Goal: Task Accomplishment & Management: Manage account settings

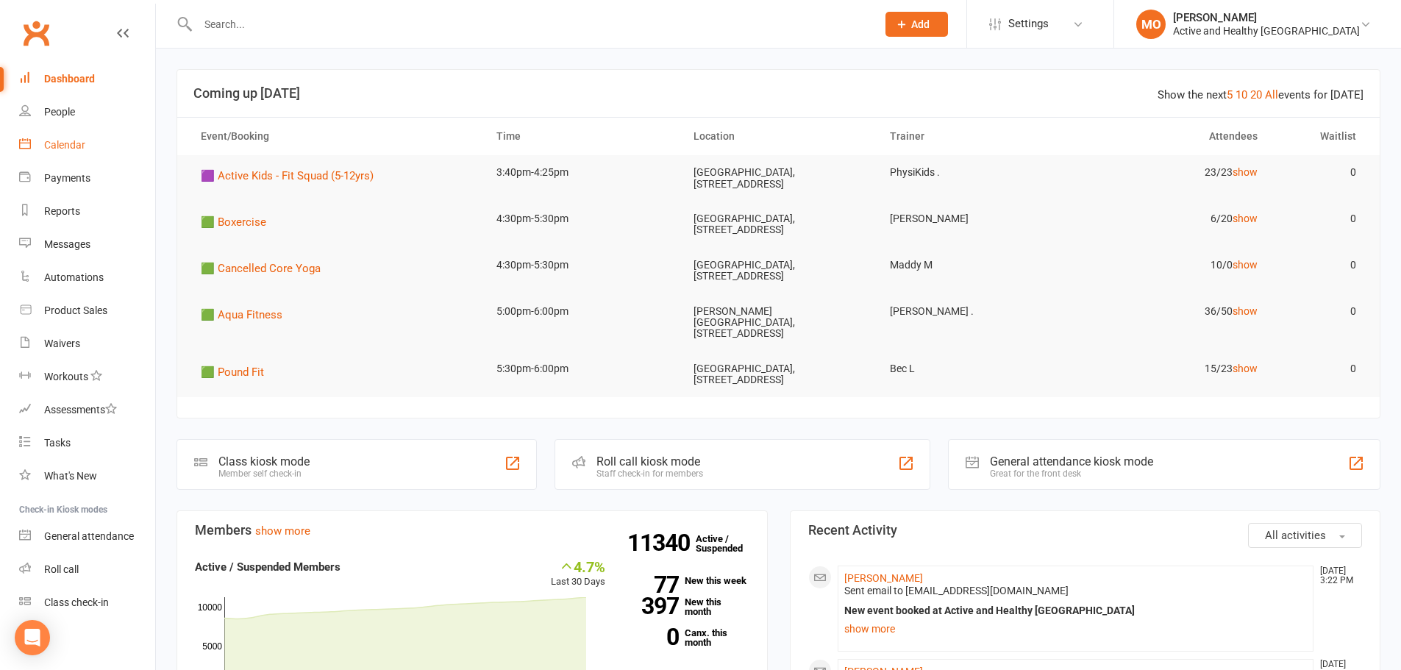
click at [84, 145] on div "Calendar" at bounding box center [64, 145] width 41 height 12
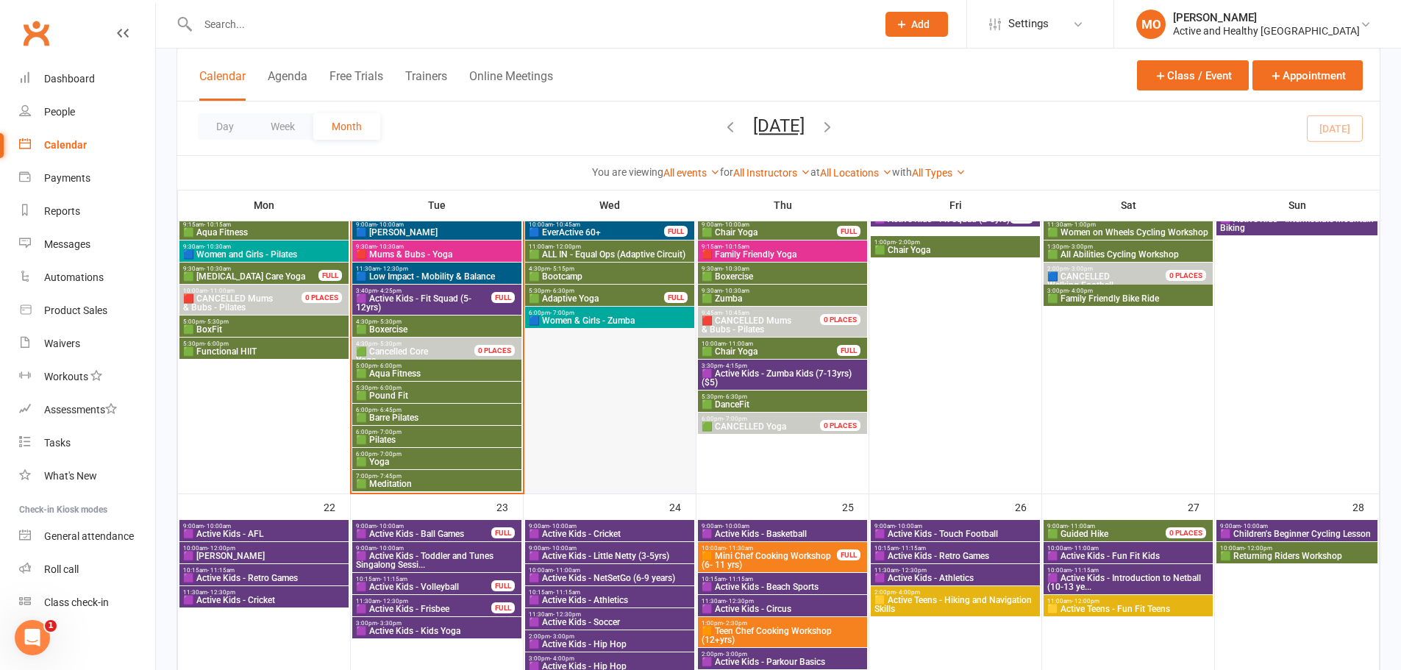
scroll to position [882, 0]
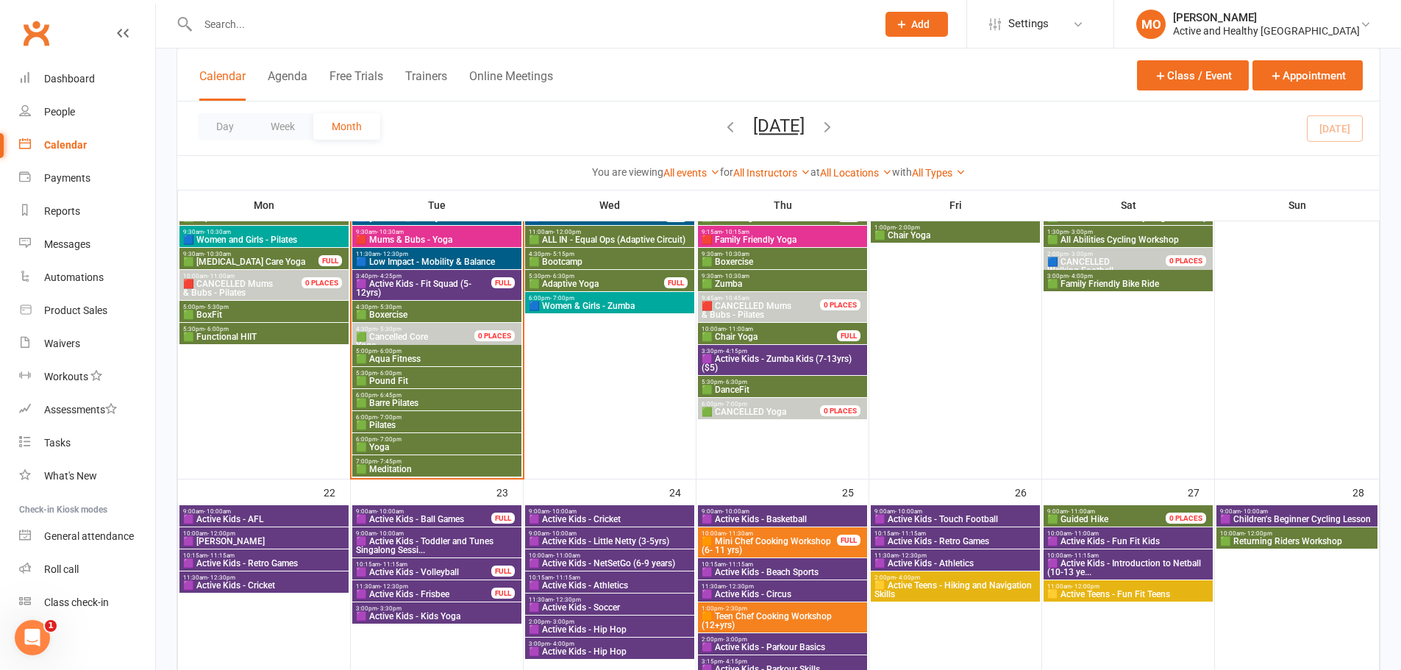
click at [805, 538] on span "🟧 Mini Chef Cooking Workshop (6- 11 yrs)" at bounding box center [769, 546] width 137 height 18
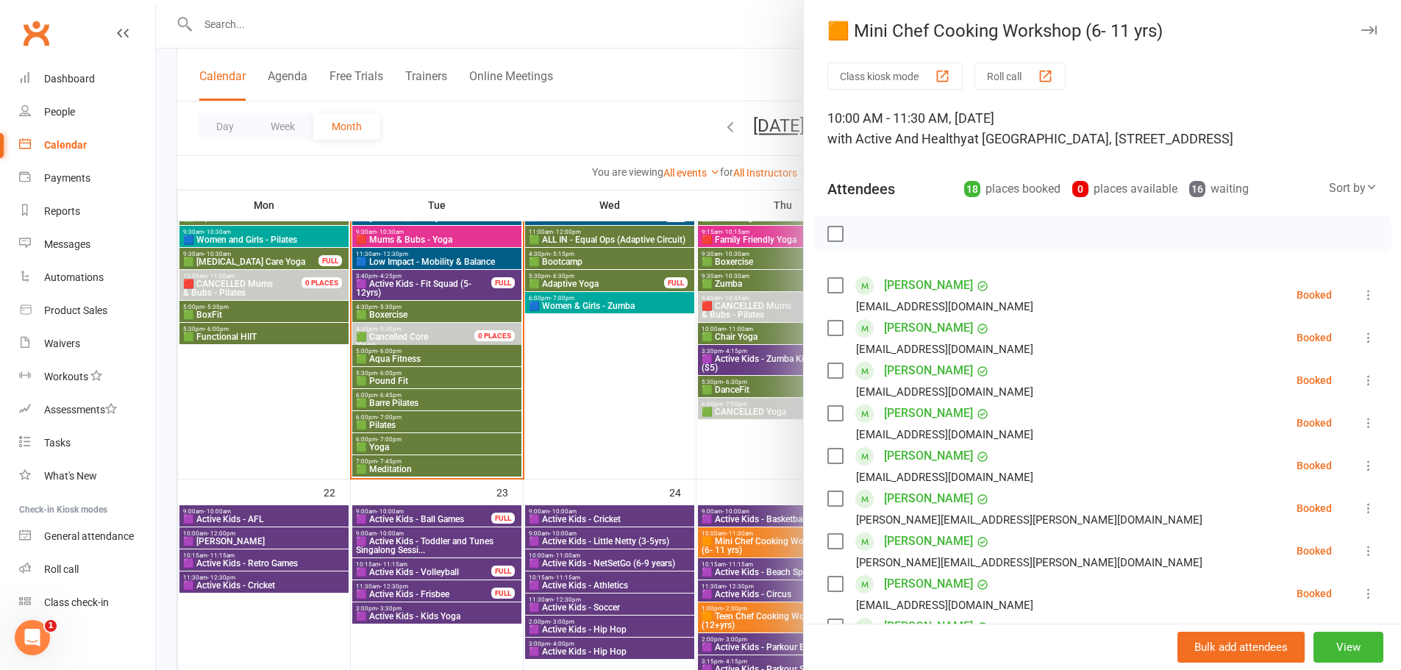
click at [1330, 663] on div "Bulk add attendees View" at bounding box center [1102, 647] width 597 height 46
click at [1335, 647] on button "View" at bounding box center [1348, 647] width 70 height 31
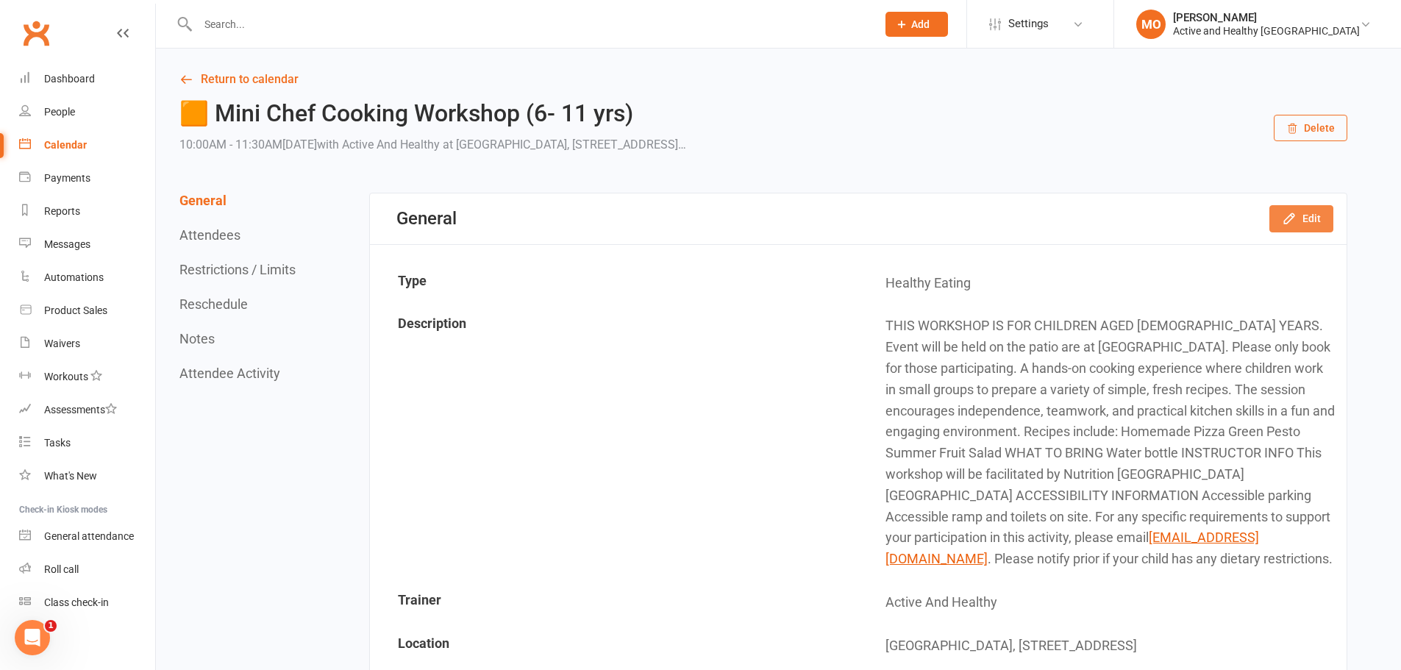
click at [1309, 218] on button "Edit" at bounding box center [1301, 218] width 64 height 26
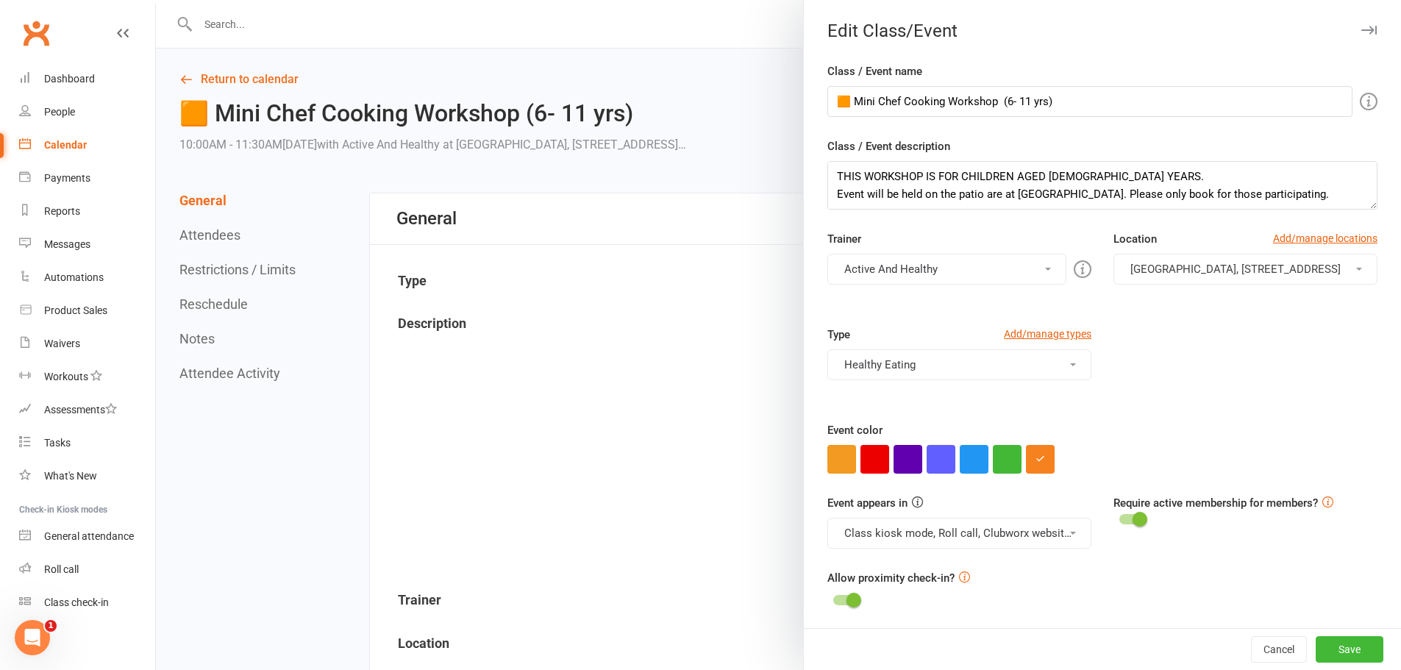
click at [1047, 363] on button "Healthy Eating" at bounding box center [959, 364] width 264 height 31
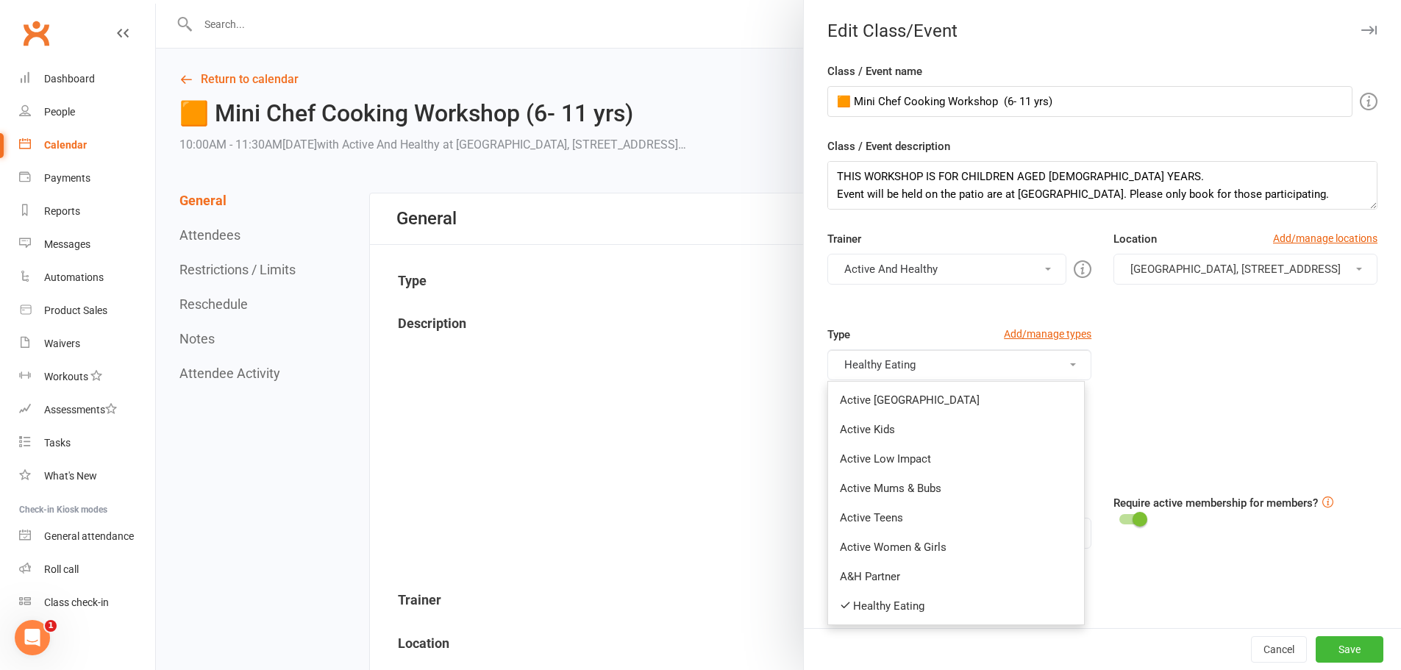
click at [1140, 368] on div "Type Add/manage types Healthy Eating Active Ipswich Active Kids Active Low Impa…" at bounding box center [1102, 374] width 572 height 96
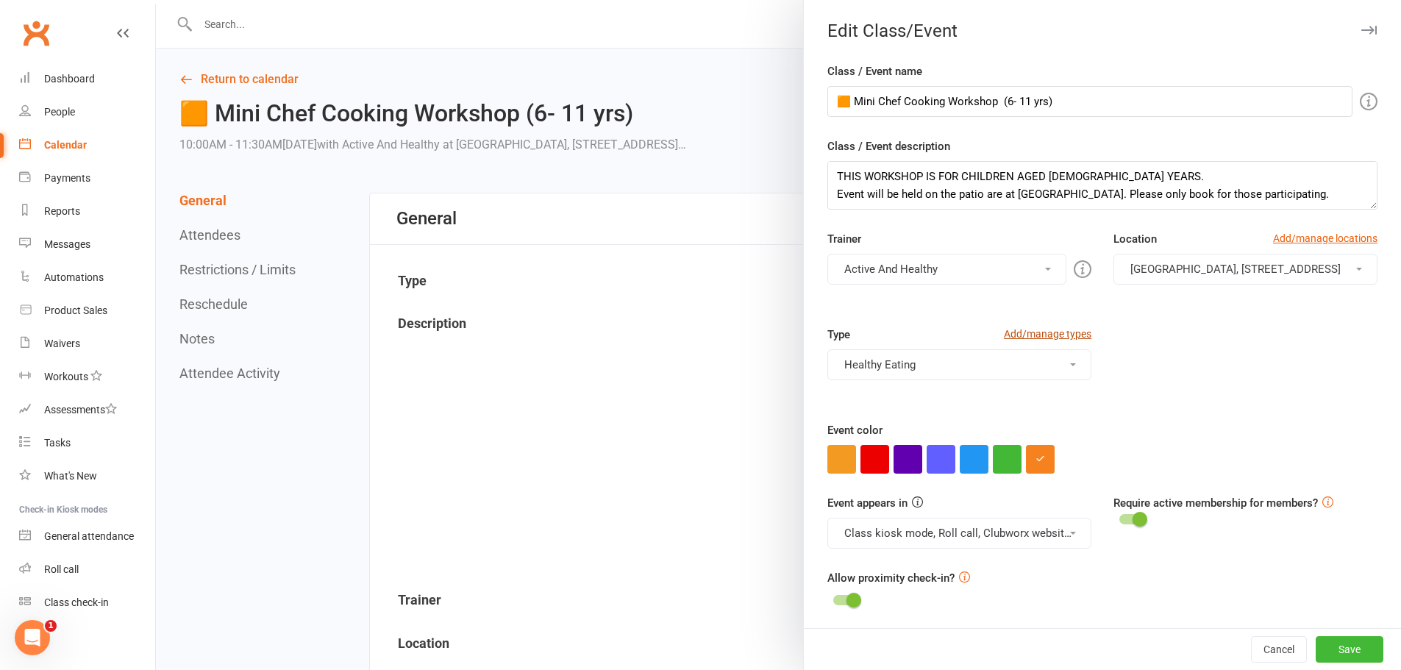
click at [1058, 332] on link "Add/manage types" at bounding box center [1048, 334] width 88 height 16
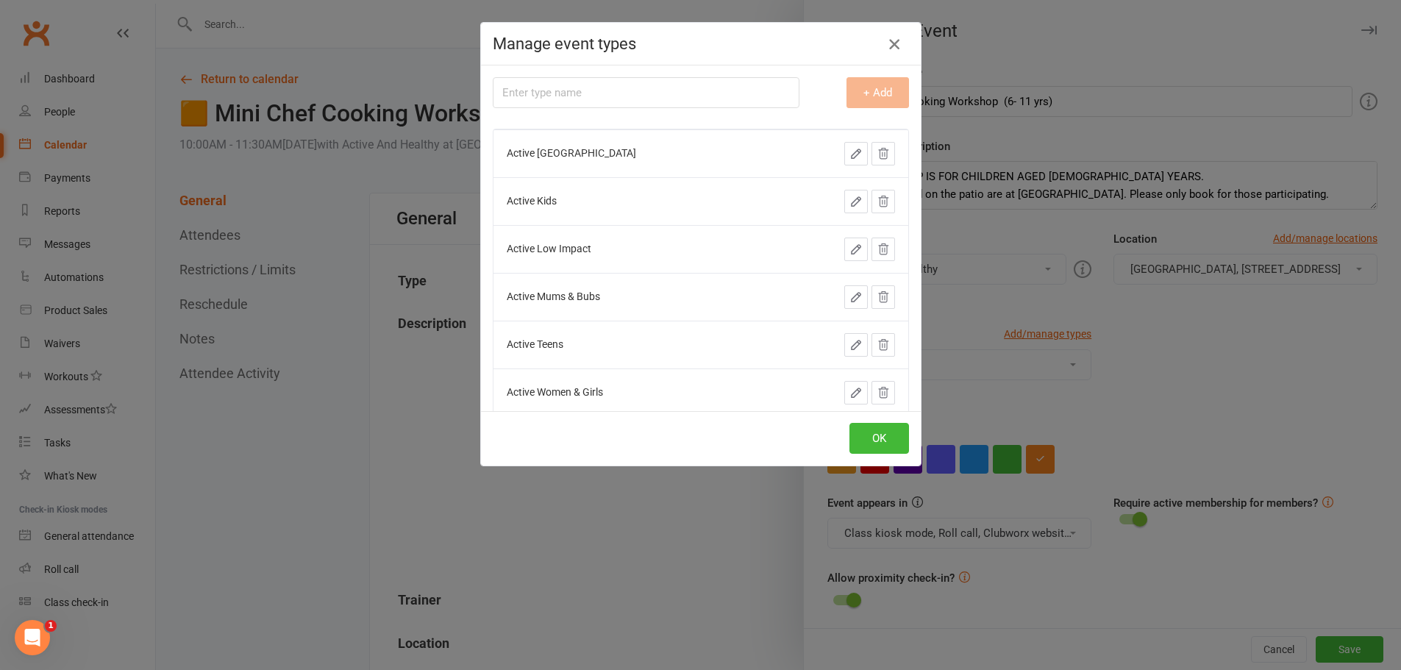
click at [896, 40] on icon "button" at bounding box center [894, 44] width 18 height 18
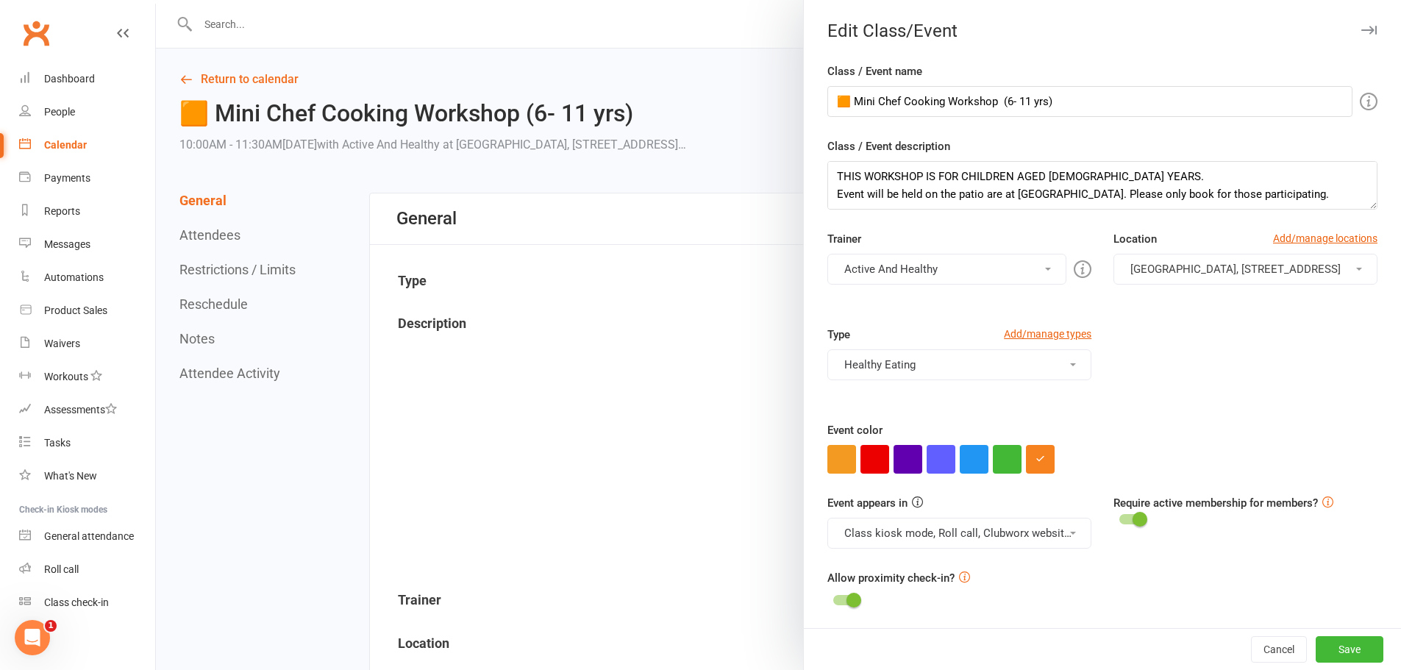
click at [1149, 388] on div "Type Add/manage types Healthy Eating Active Ipswich Active Kids Active Low Impa…" at bounding box center [1102, 374] width 572 height 96
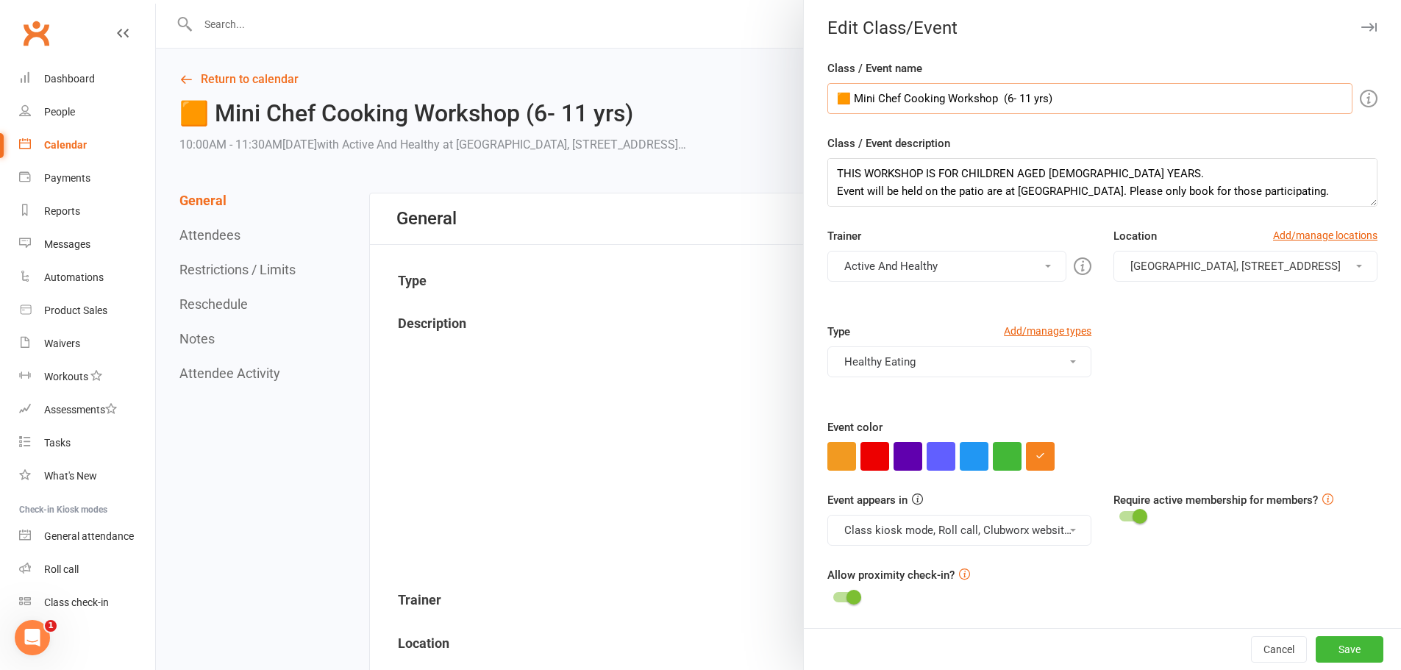
click at [1174, 110] on input "🟧 Mini Chef Cooking Workshop (6- 11 yrs)" at bounding box center [1089, 98] width 525 height 31
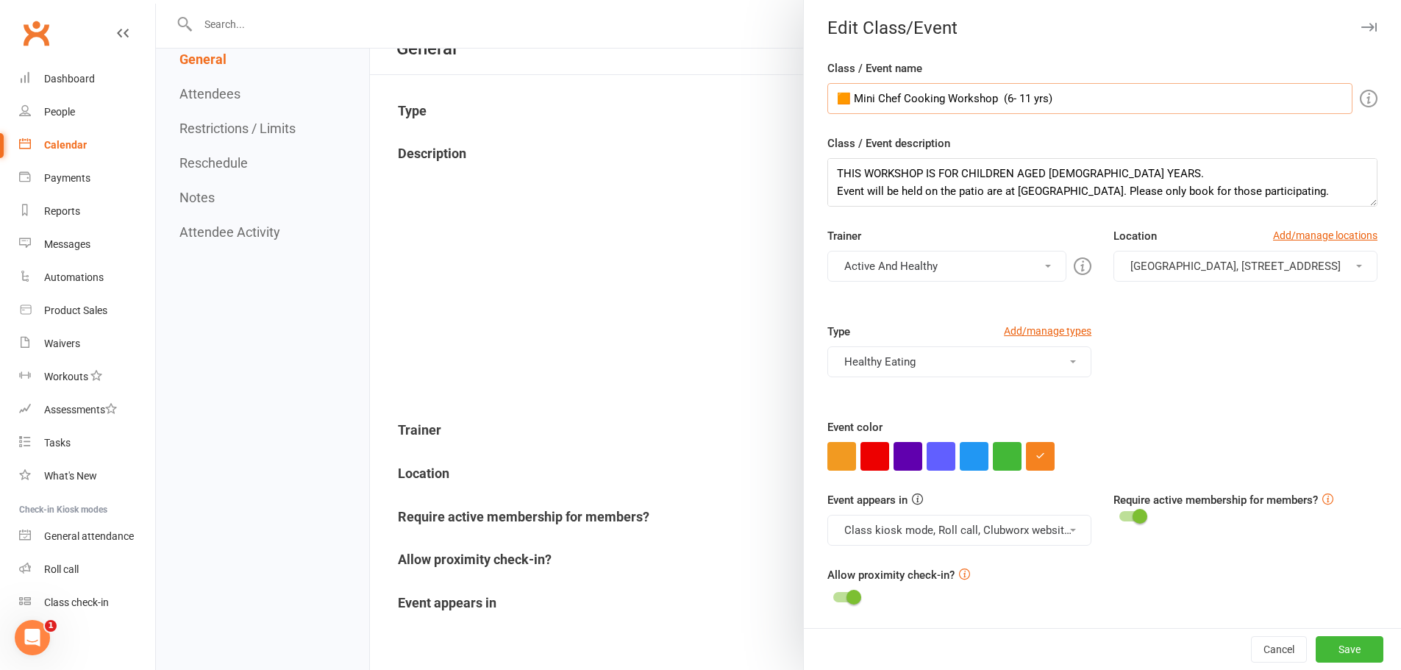
scroll to position [74, 0]
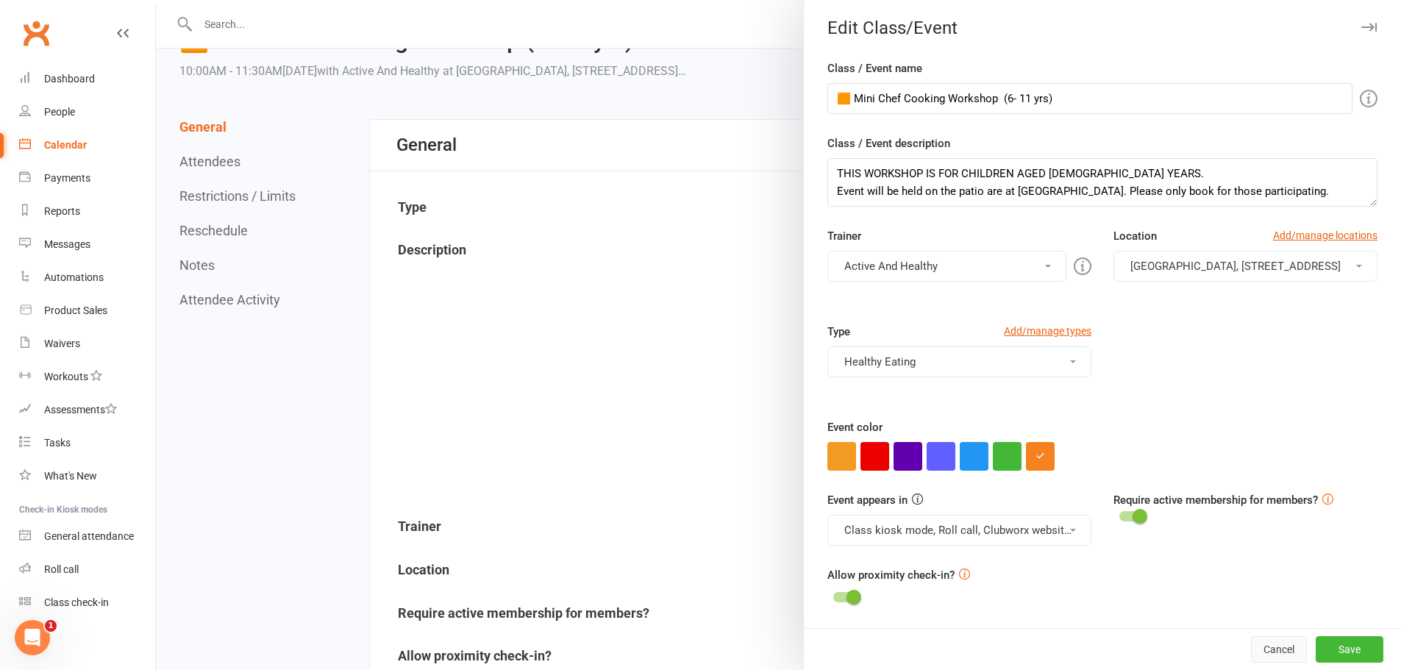
click at [1257, 649] on button "Cancel" at bounding box center [1279, 649] width 56 height 26
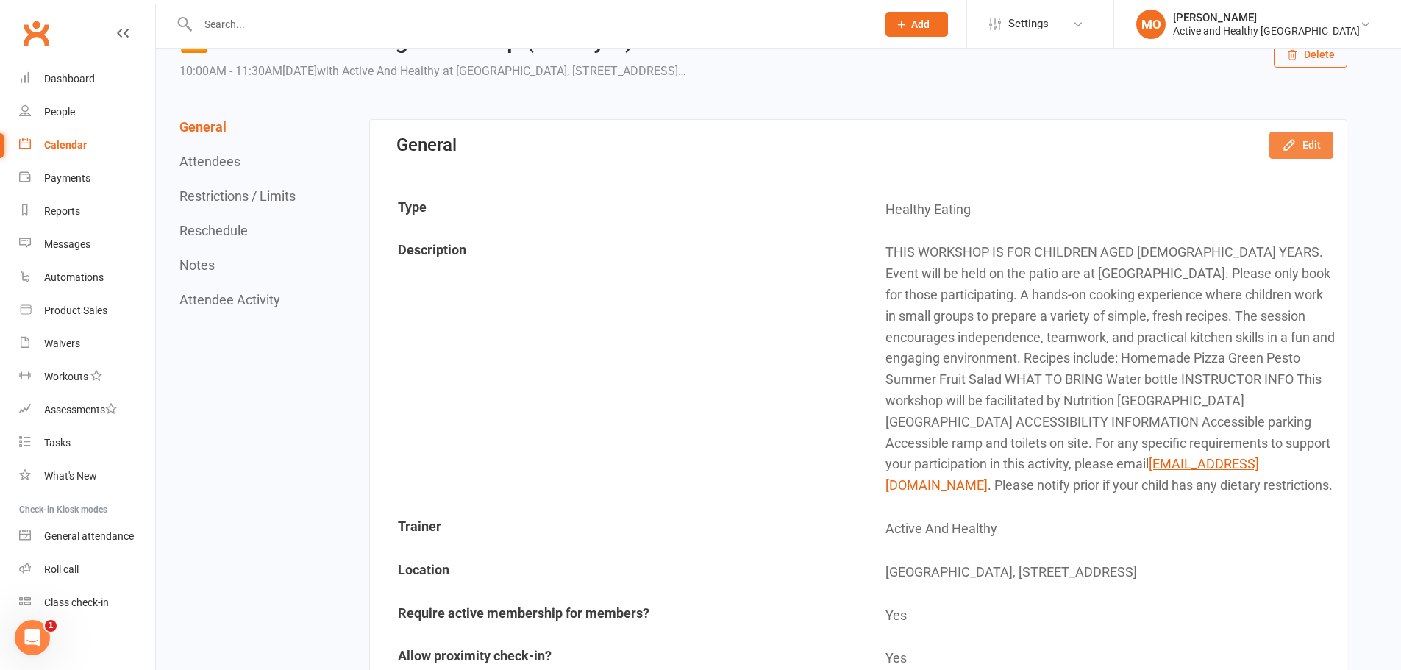
click at [1302, 150] on button "Edit" at bounding box center [1301, 145] width 64 height 26
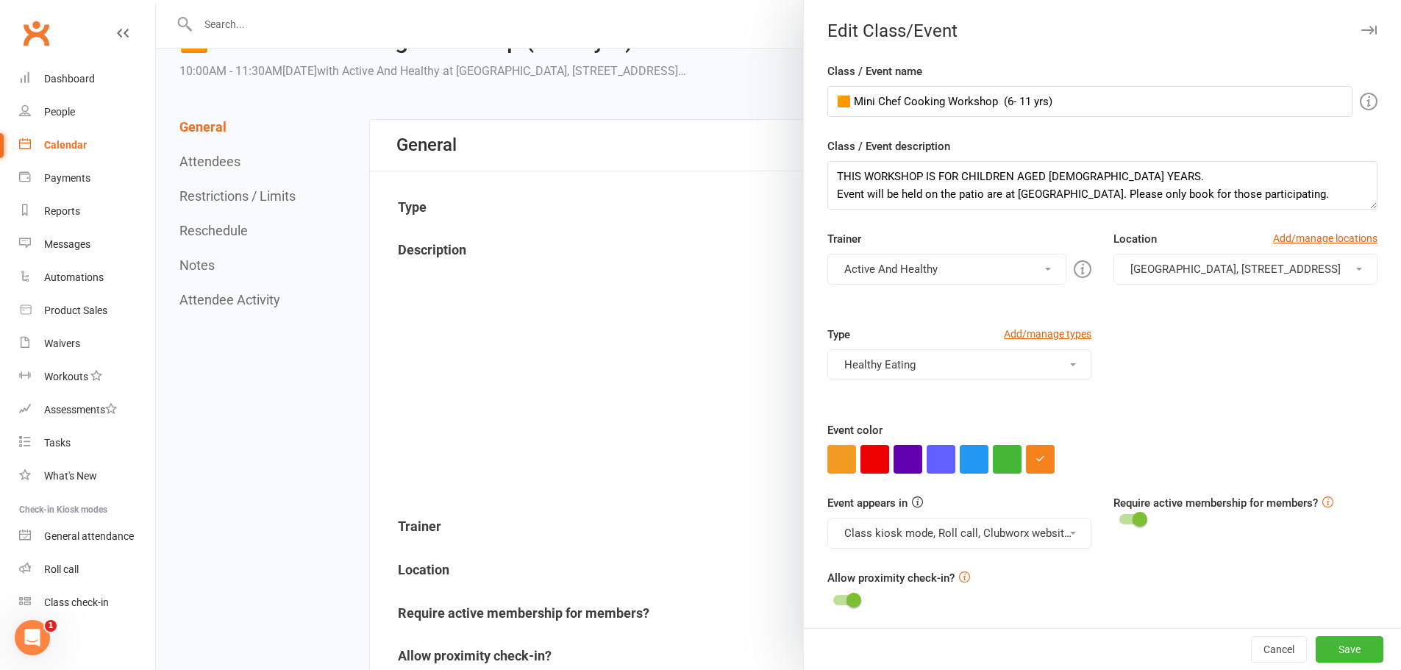
click at [962, 364] on button "Healthy Eating" at bounding box center [959, 364] width 264 height 31
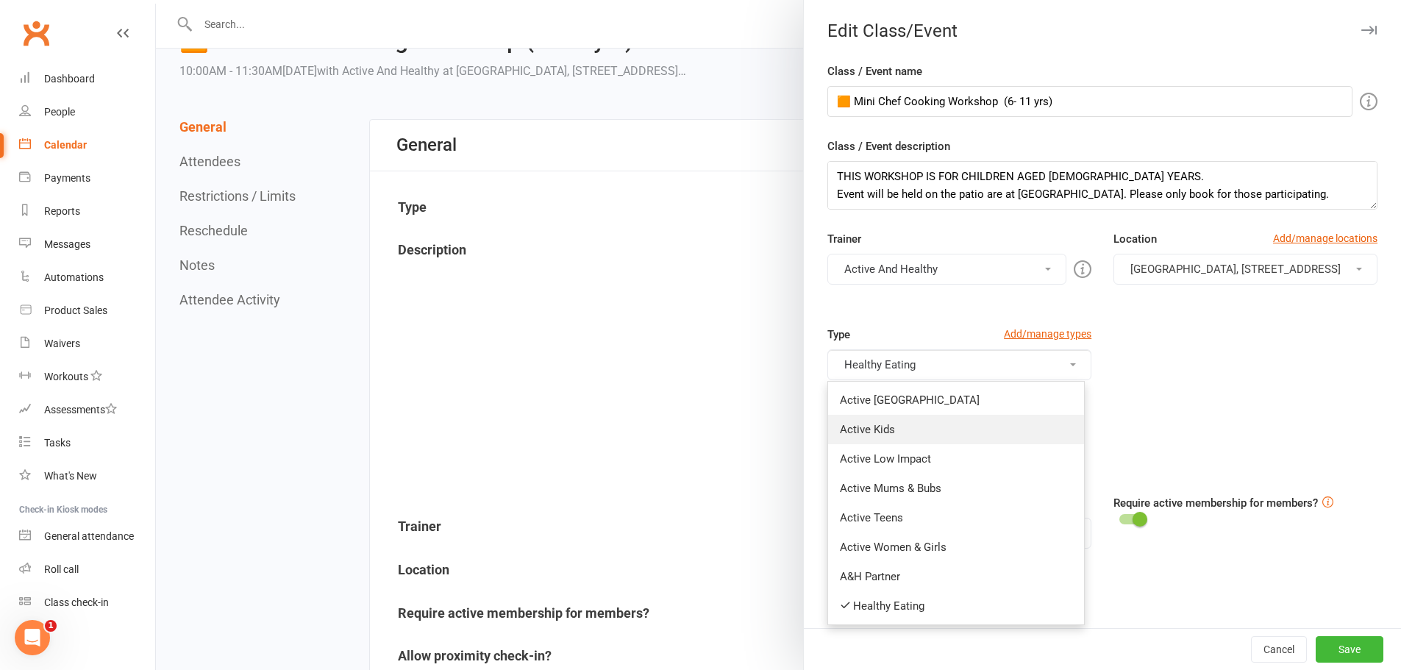
click at [918, 424] on link "Active Kids" at bounding box center [956, 429] width 256 height 29
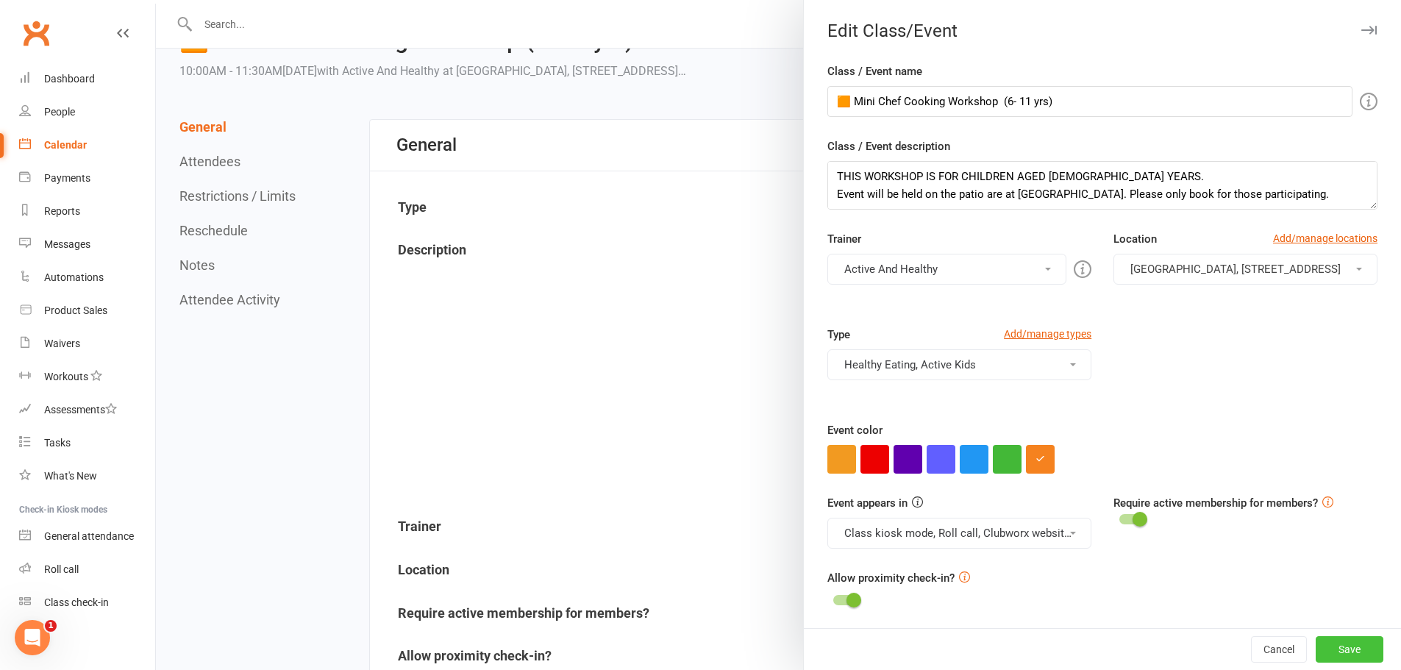
click at [1338, 647] on button "Save" at bounding box center [1350, 649] width 68 height 26
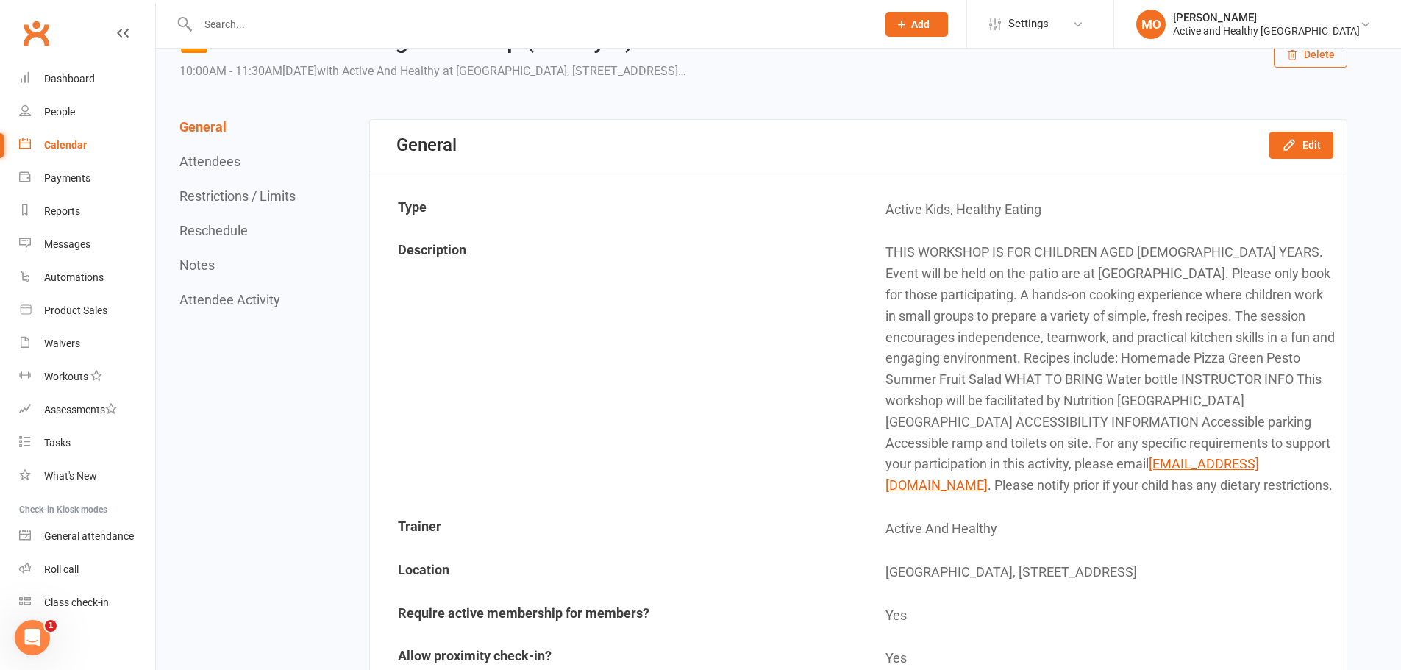
click at [72, 145] on div "Calendar" at bounding box center [65, 145] width 43 height 12
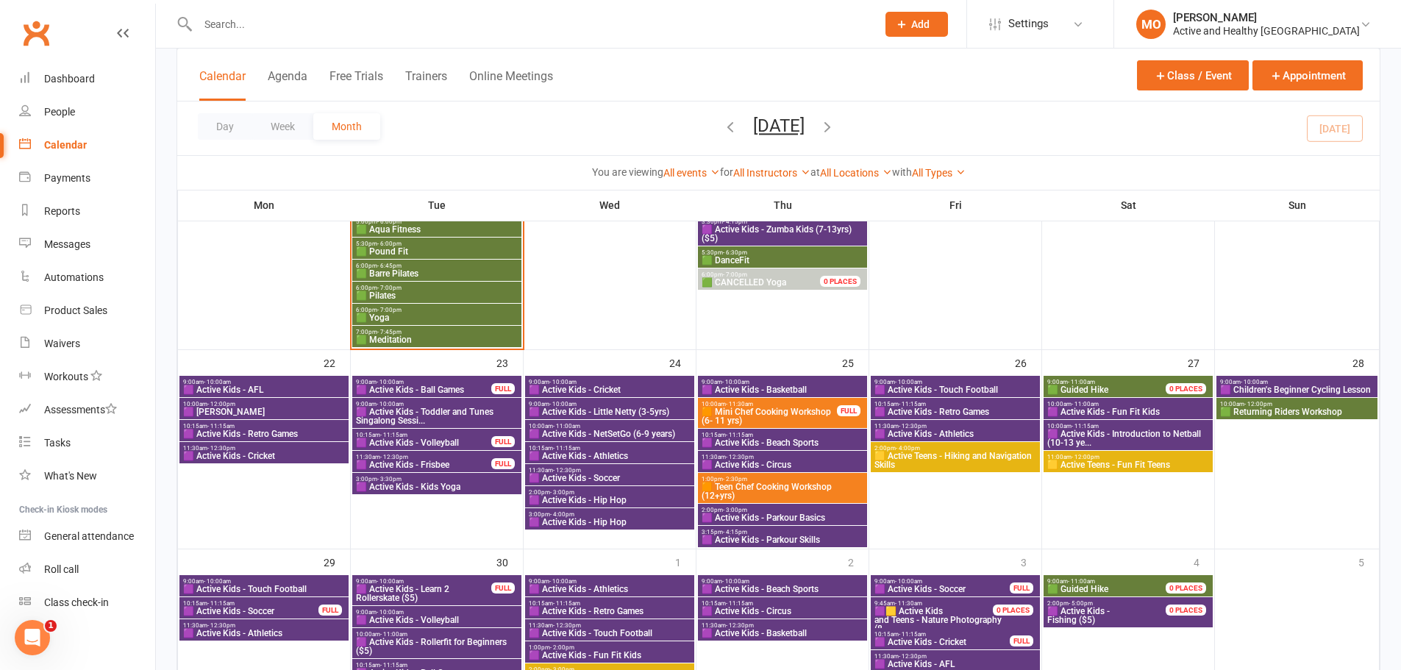
scroll to position [1103, 0]
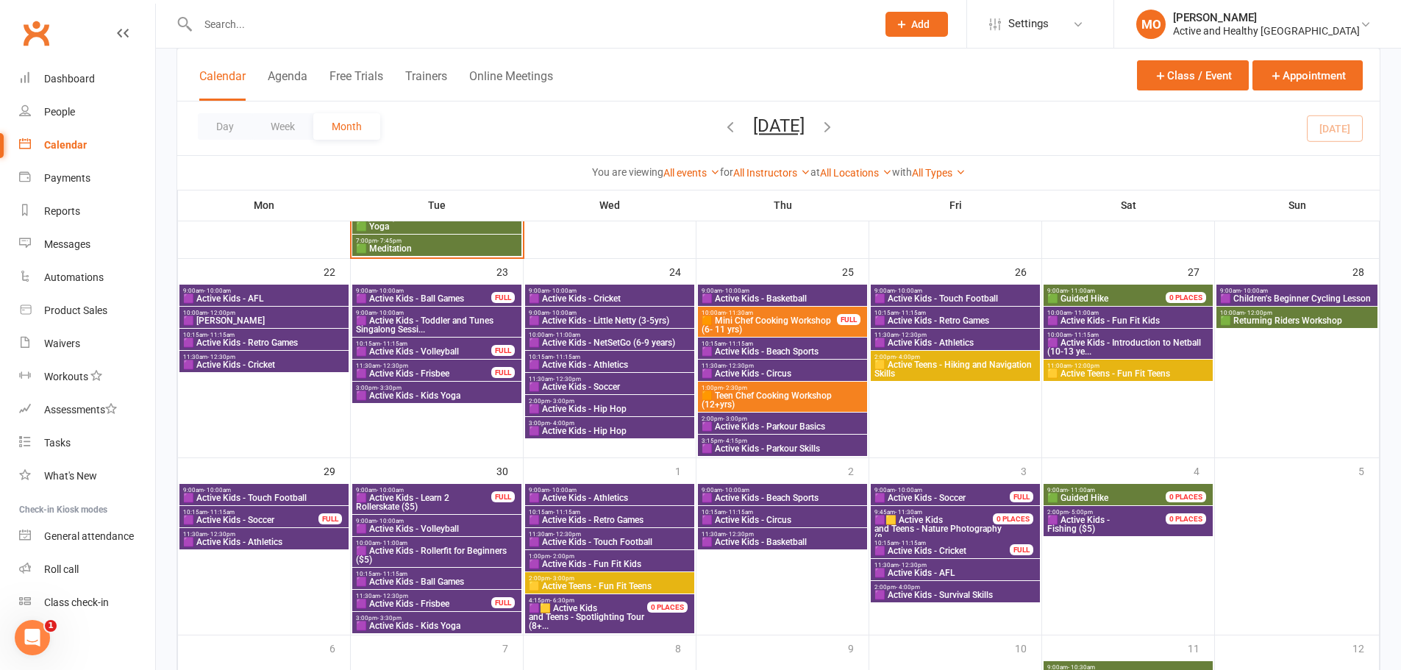
click at [804, 392] on span "🟧 Teen Chef Cooking Workshop (12+yrs)" at bounding box center [782, 400] width 163 height 18
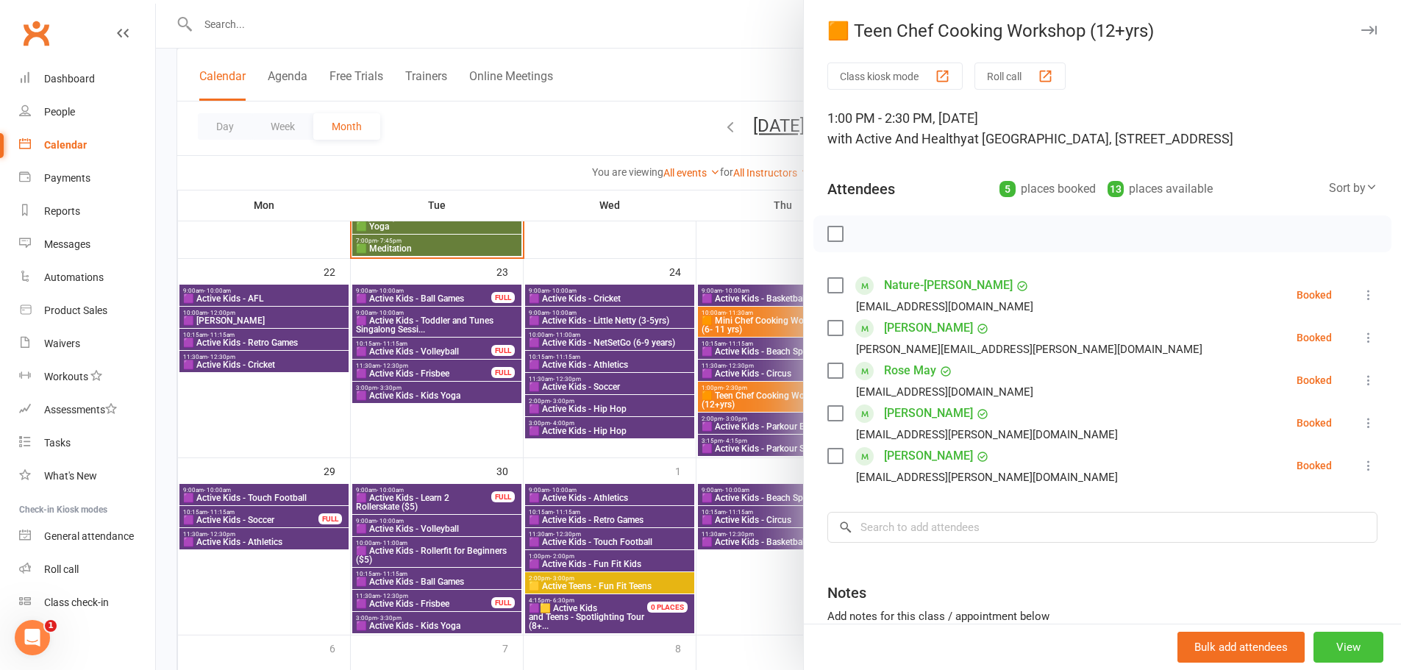
click at [1325, 653] on button "View" at bounding box center [1348, 647] width 70 height 31
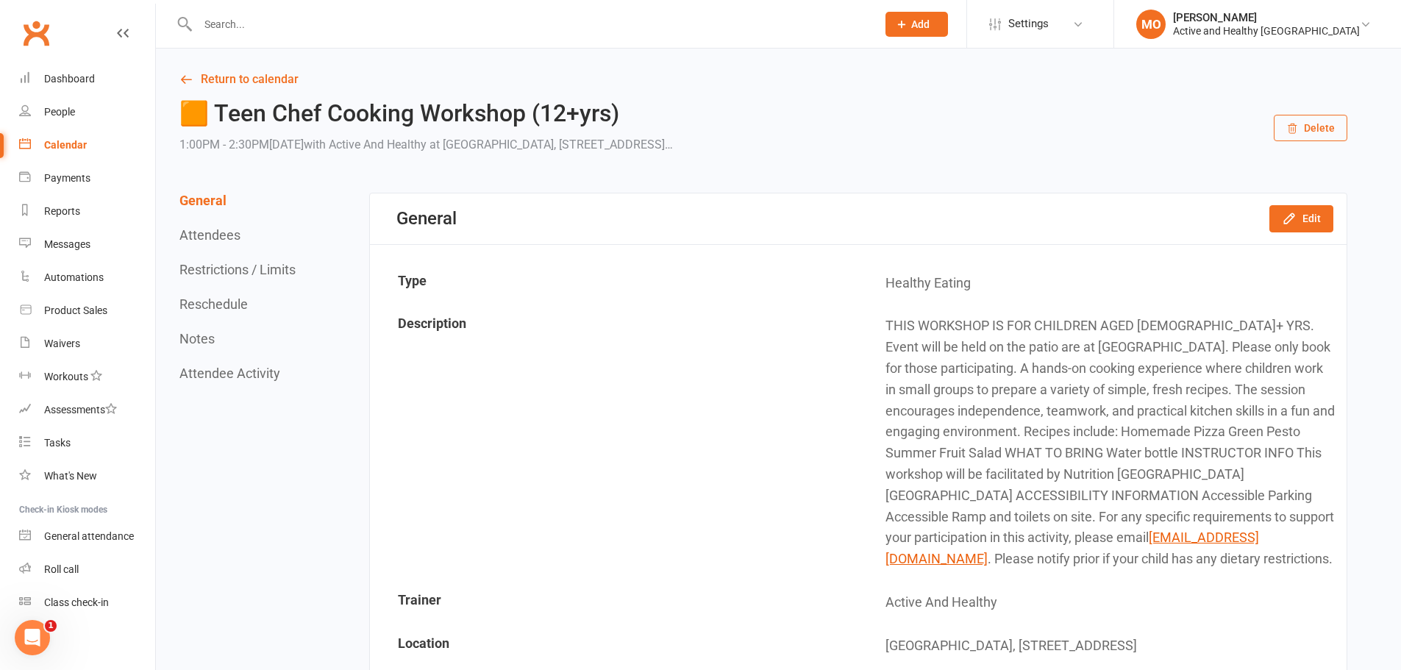
click at [1311, 232] on div "General Edit" at bounding box center [858, 218] width 977 height 51
click at [1306, 217] on button "Edit" at bounding box center [1301, 218] width 64 height 26
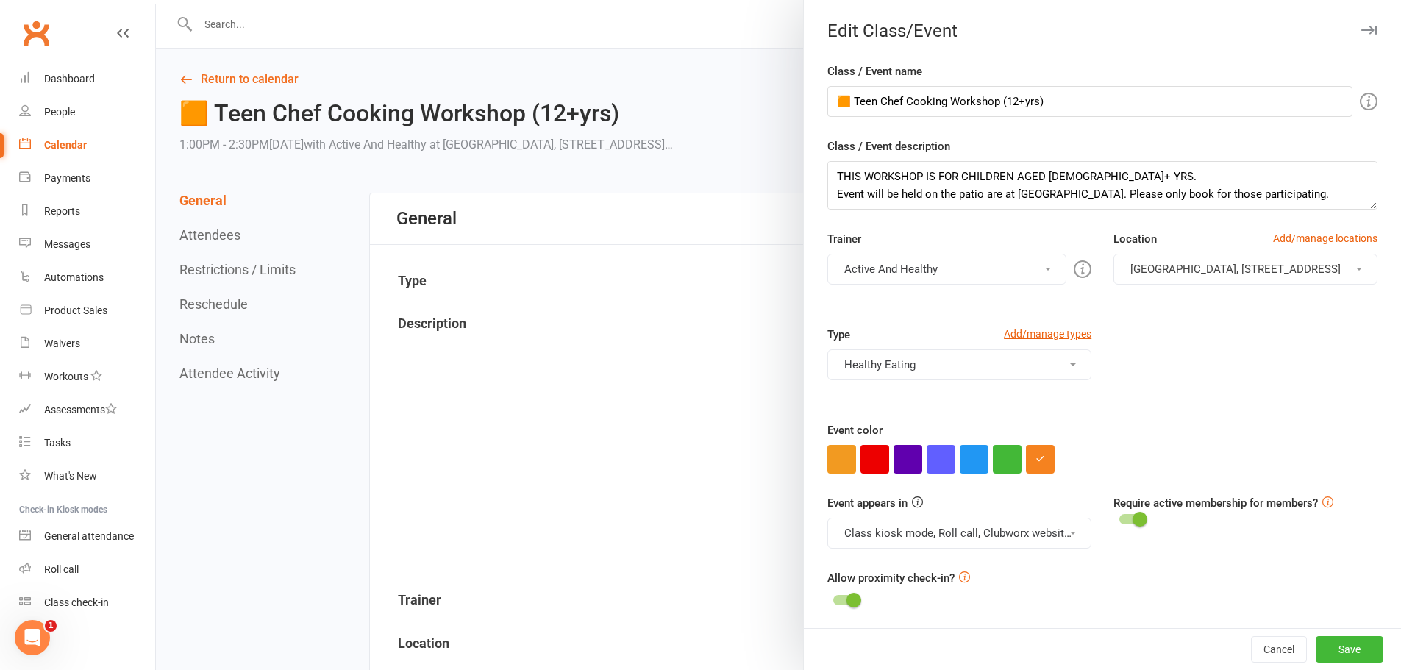
click at [1033, 372] on button "Healthy Eating" at bounding box center [959, 364] width 264 height 31
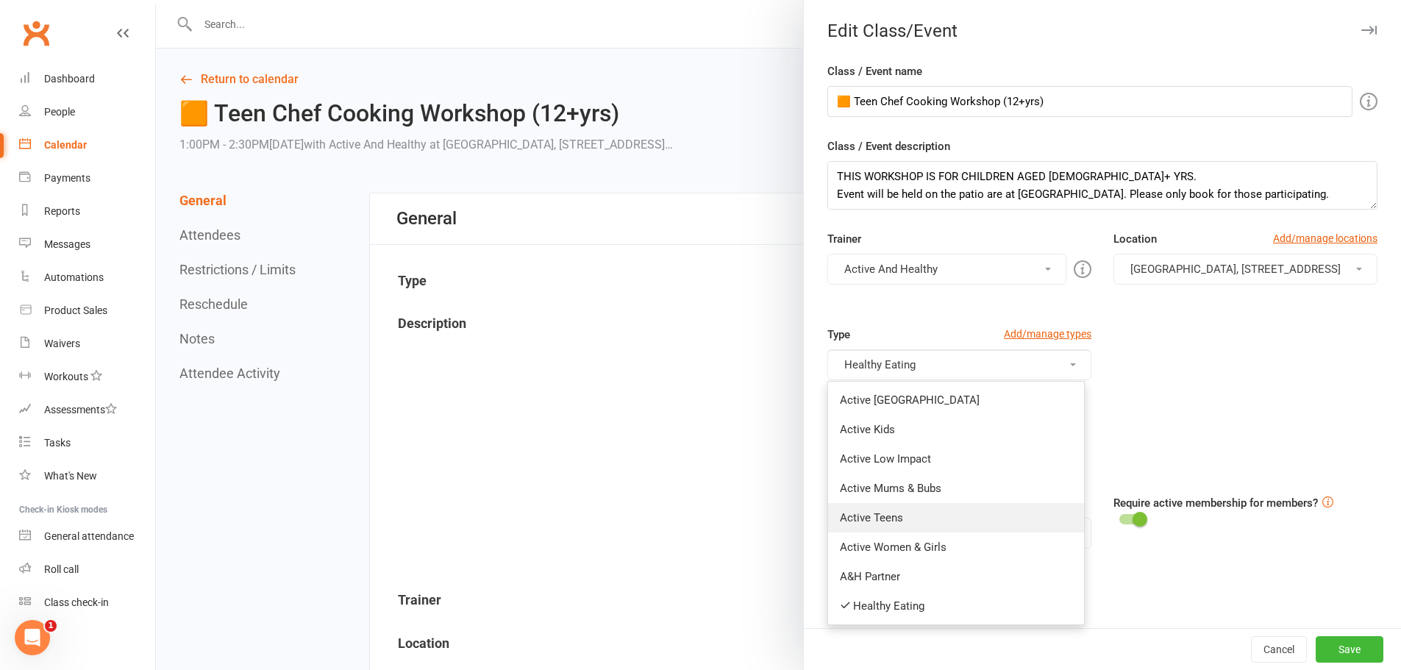
click at [966, 524] on link "Active Teens" at bounding box center [956, 517] width 256 height 29
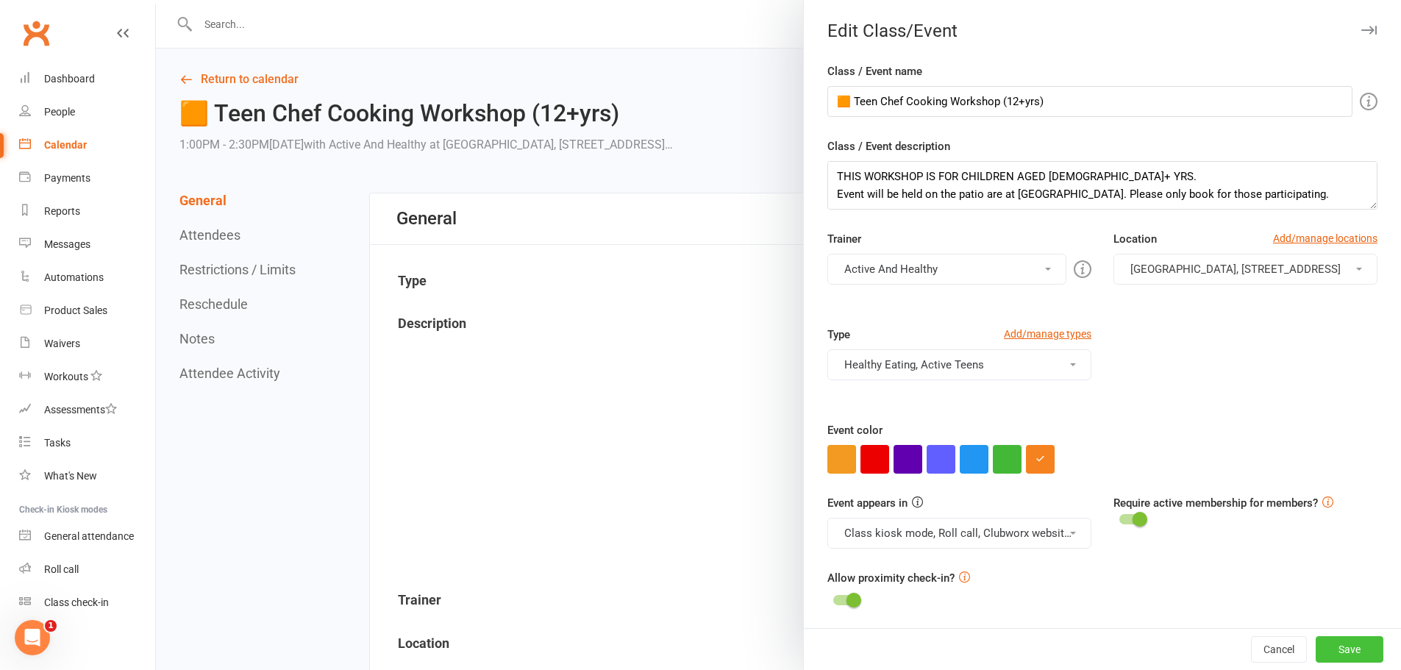
click at [1344, 650] on button "Save" at bounding box center [1350, 649] width 68 height 26
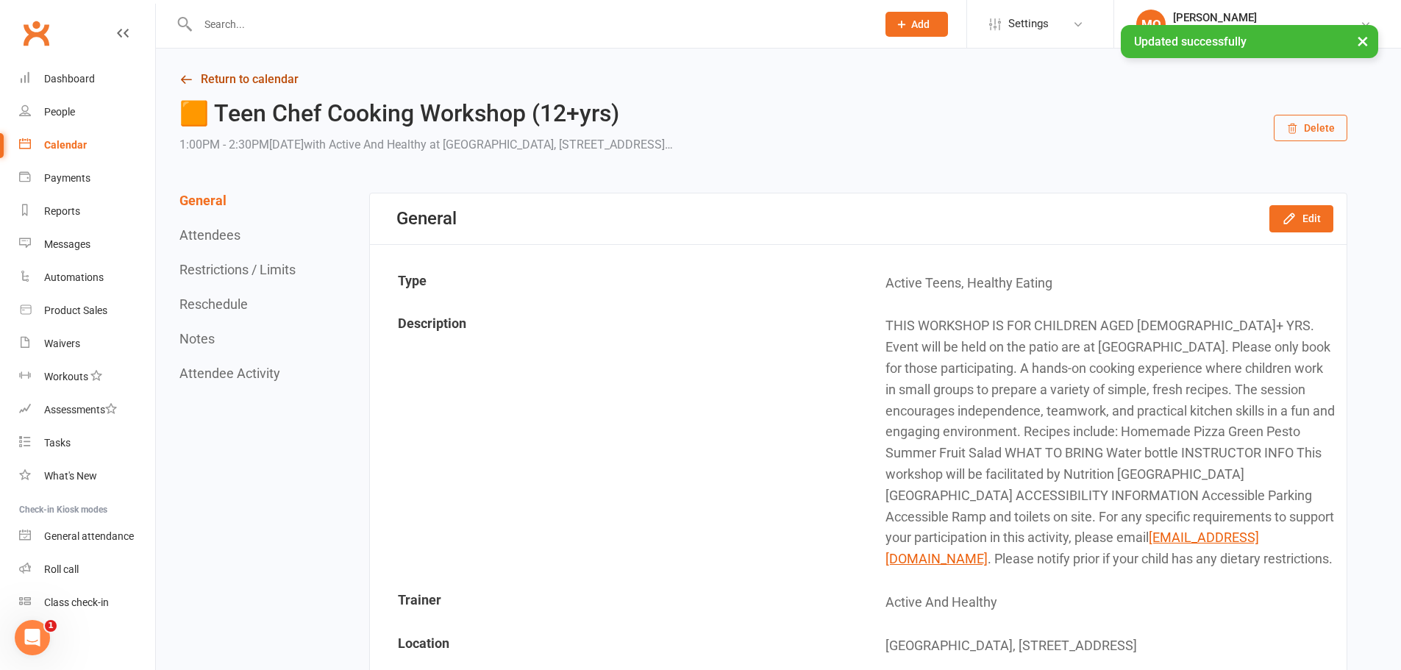
click at [217, 81] on link "Return to calendar" at bounding box center [763, 79] width 1168 height 21
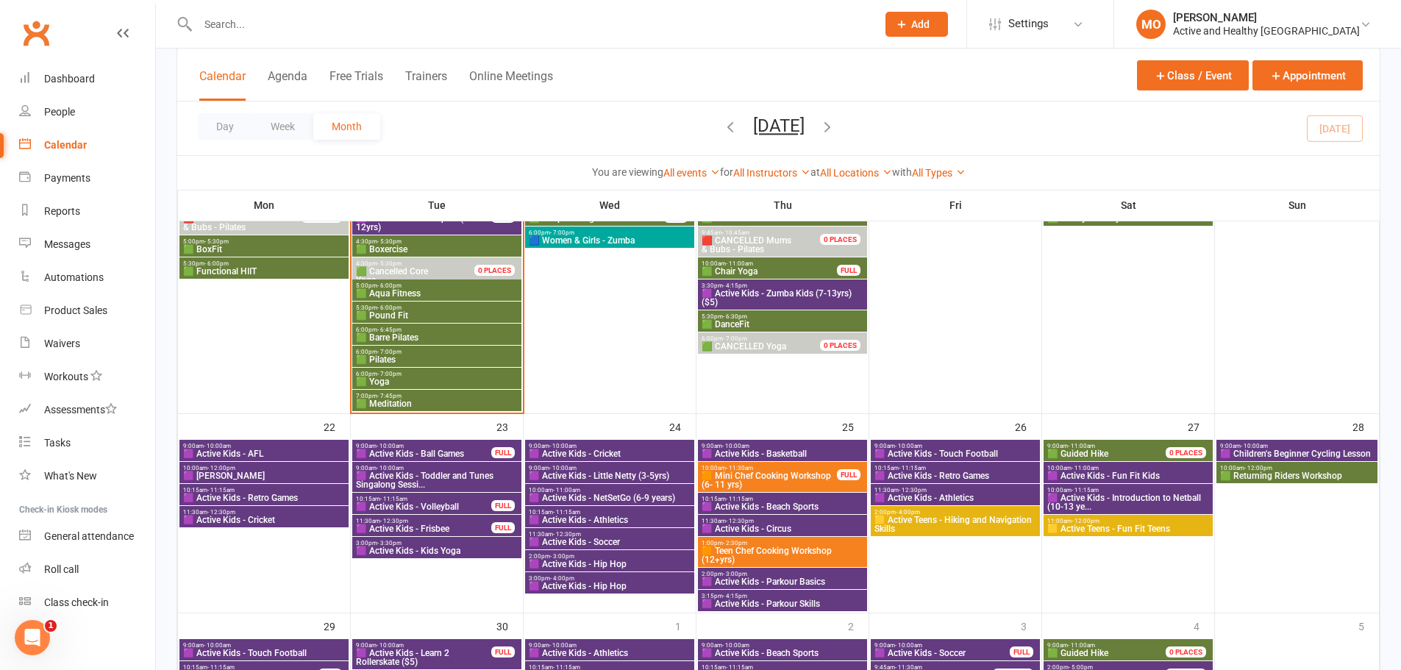
scroll to position [956, 0]
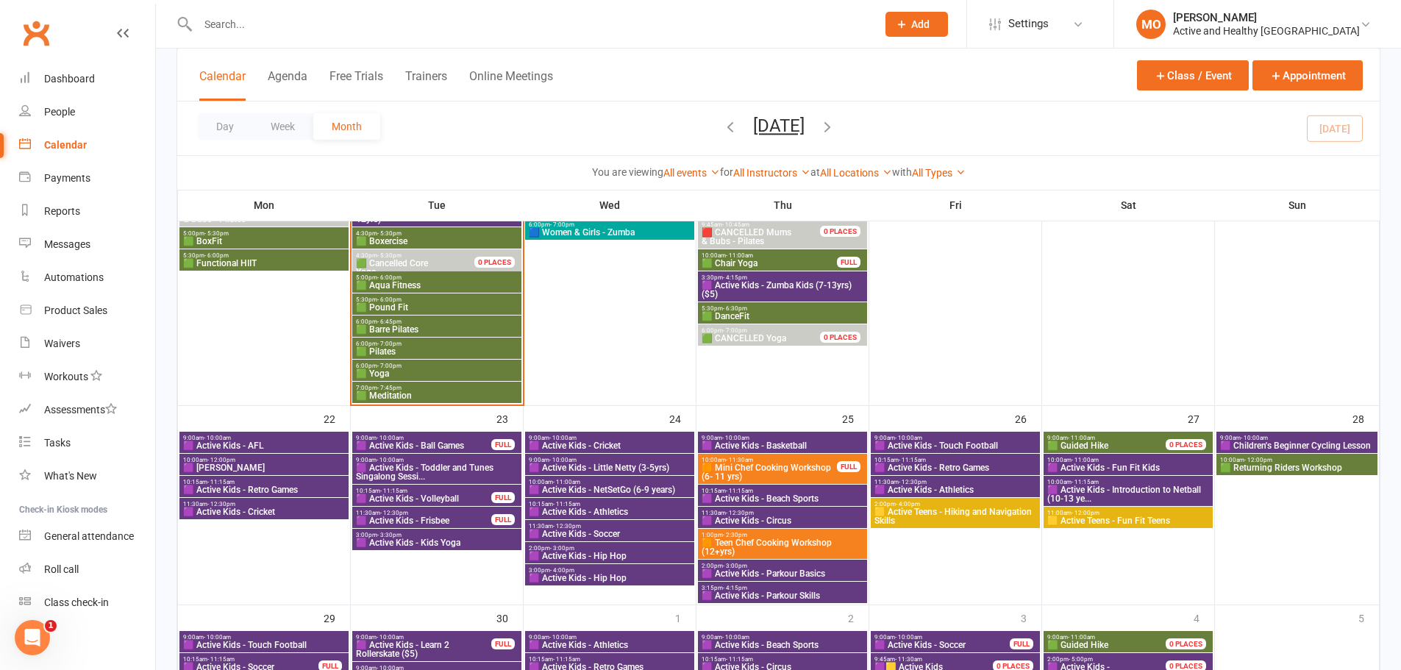
click at [800, 538] on span "🟧 Teen Chef Cooking Workshop (12+yrs)" at bounding box center [782, 547] width 163 height 18
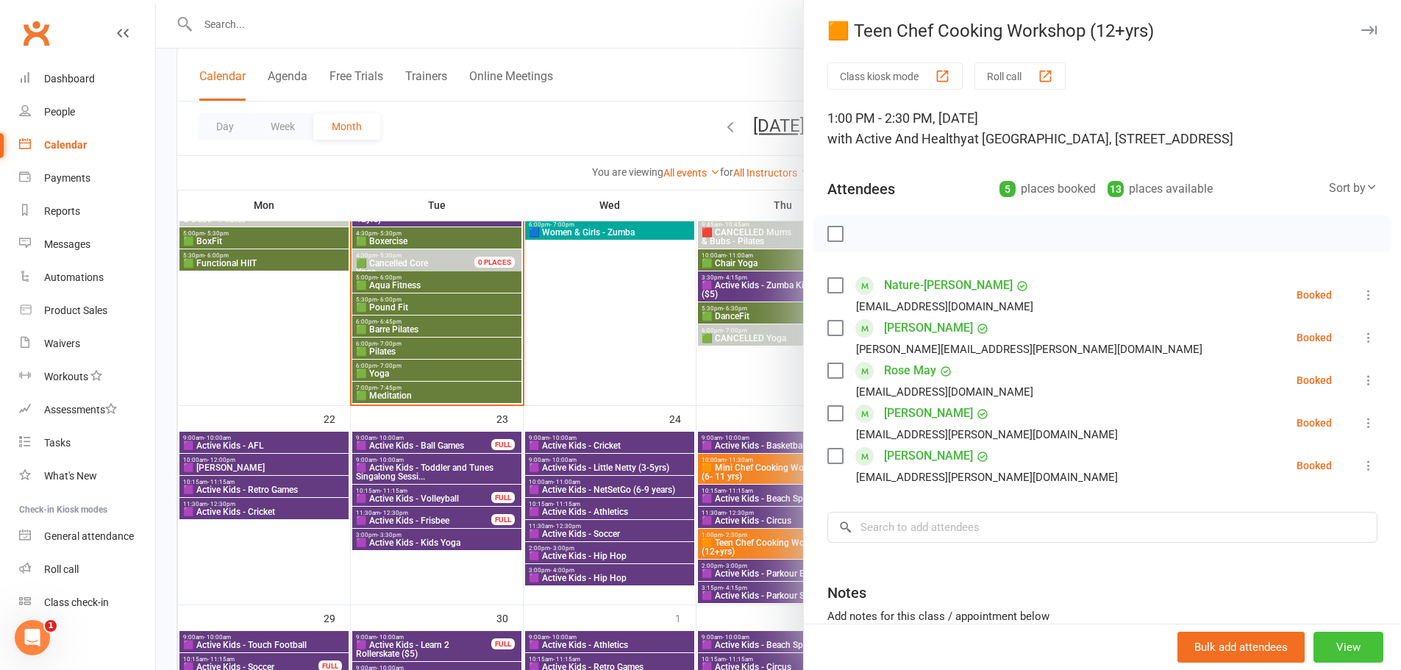
click at [1342, 645] on button "View" at bounding box center [1348, 647] width 70 height 31
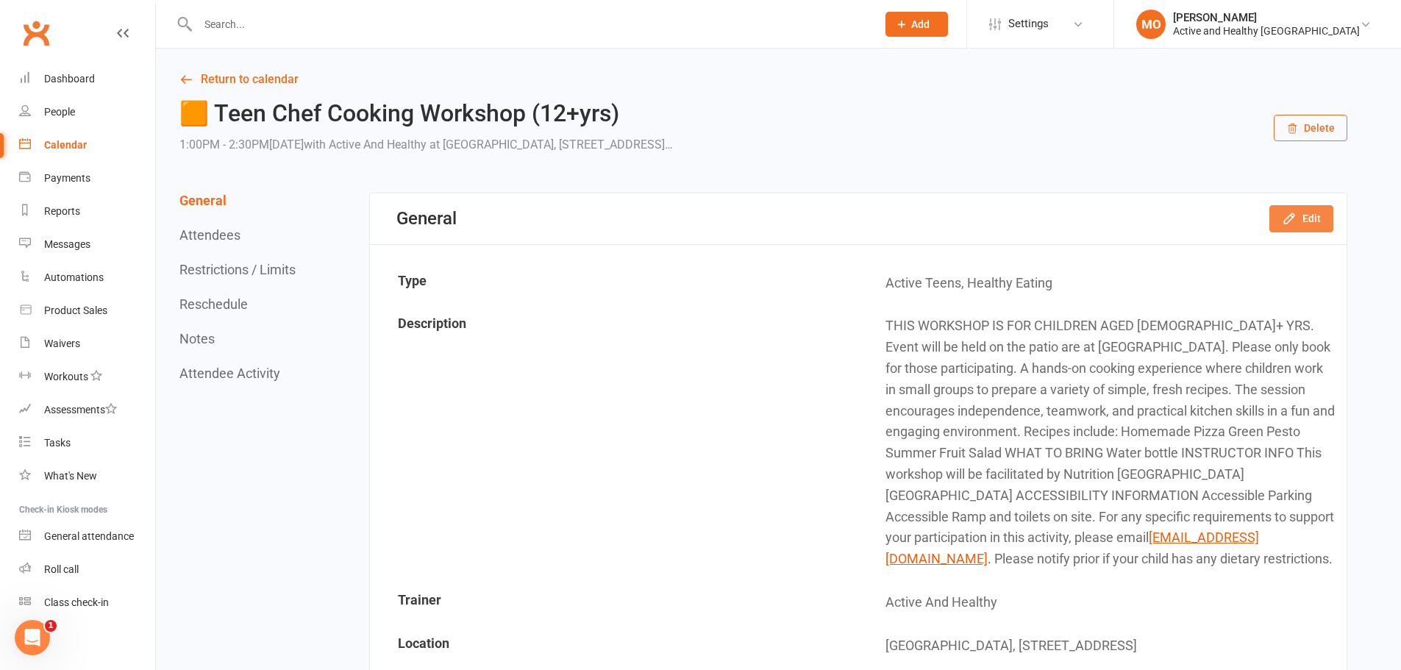
click at [1315, 207] on button "Edit" at bounding box center [1301, 218] width 64 height 26
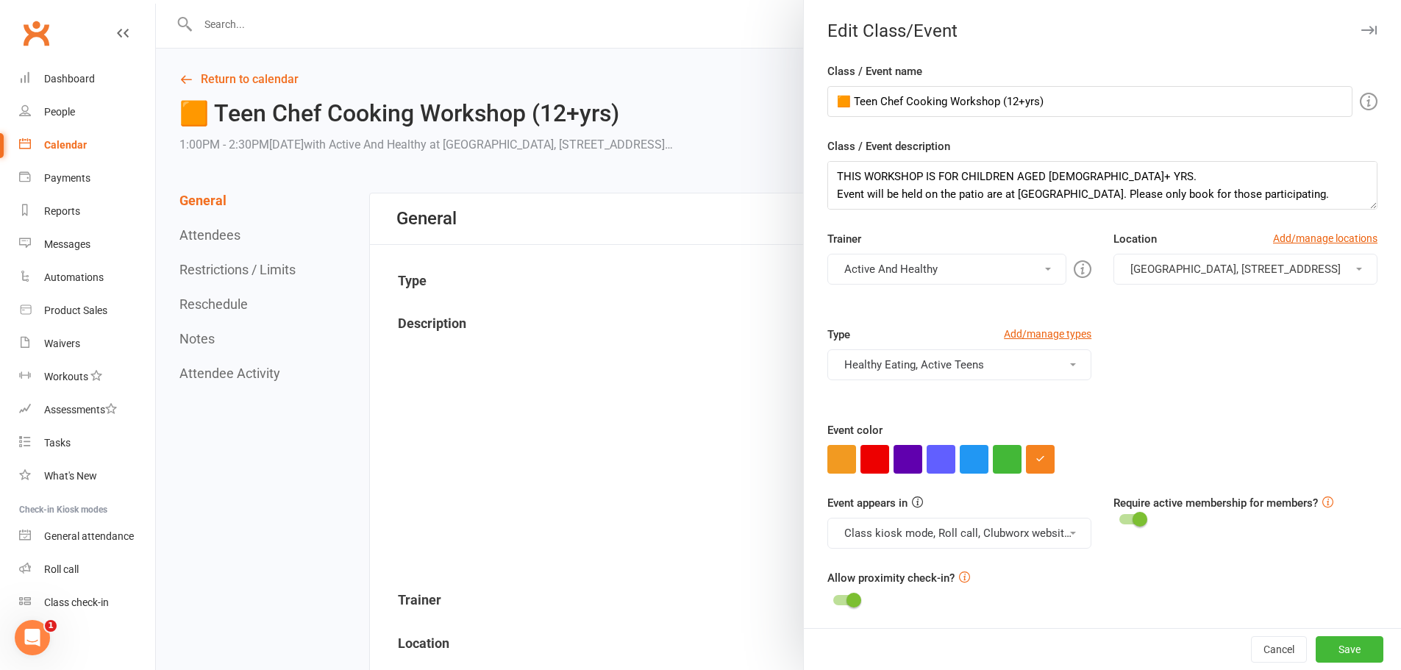
click at [1030, 367] on button "Healthy Eating, Active Teens" at bounding box center [959, 364] width 264 height 31
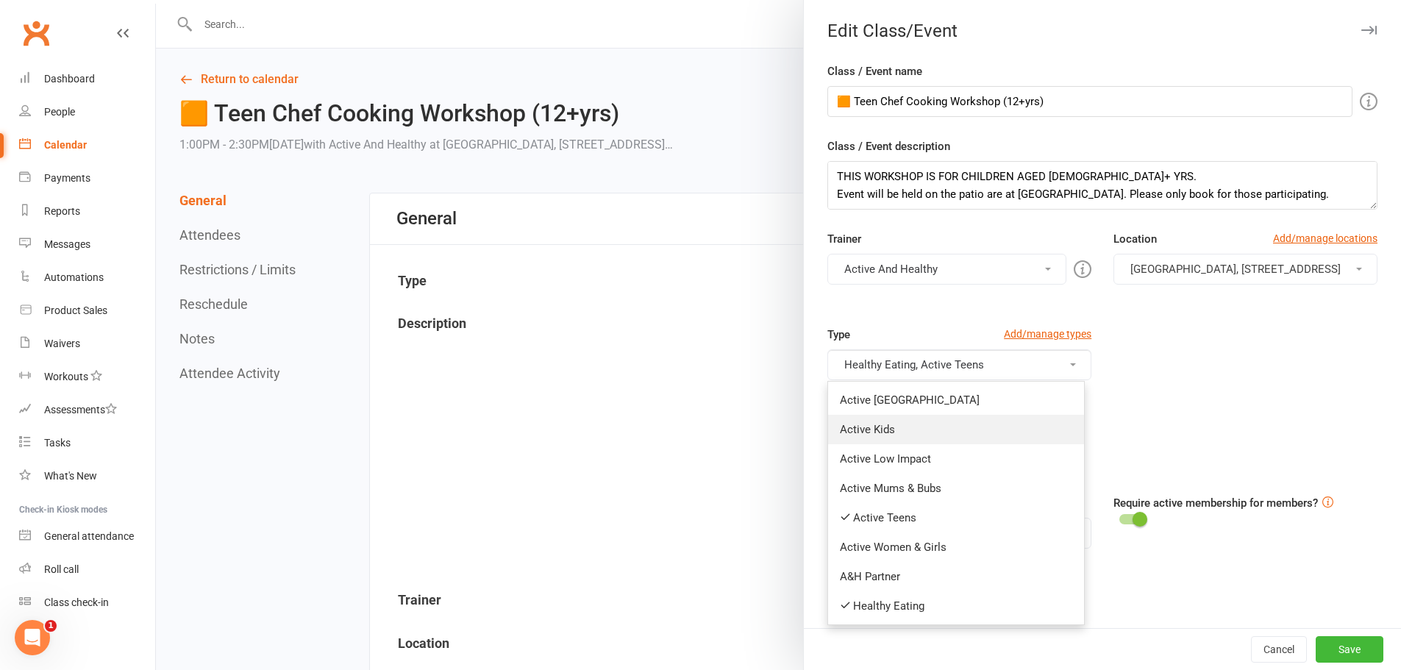
click at [939, 426] on link "Active Kids" at bounding box center [956, 429] width 256 height 29
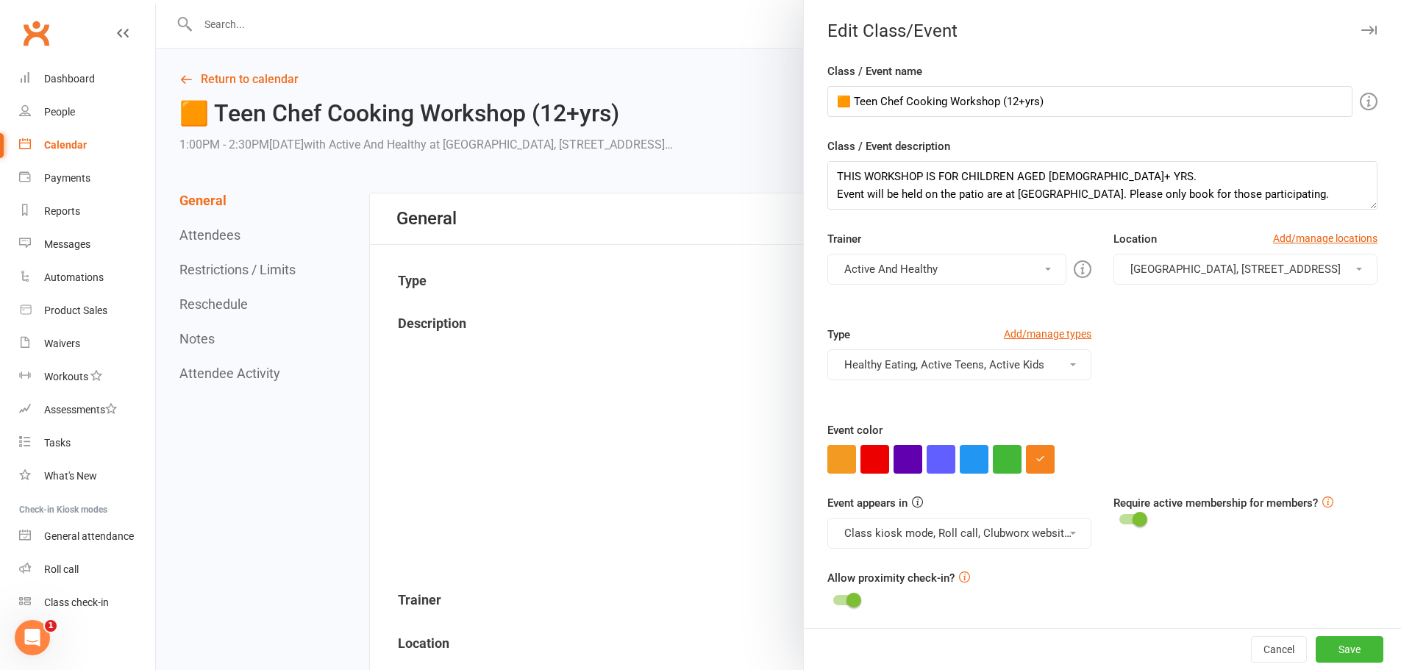
click at [1235, 373] on div "Type Add/manage types Healthy Eating, Active Teens, Active Kids Active Ipswich …" at bounding box center [1102, 374] width 572 height 96
click at [1335, 660] on button "Save" at bounding box center [1350, 649] width 68 height 26
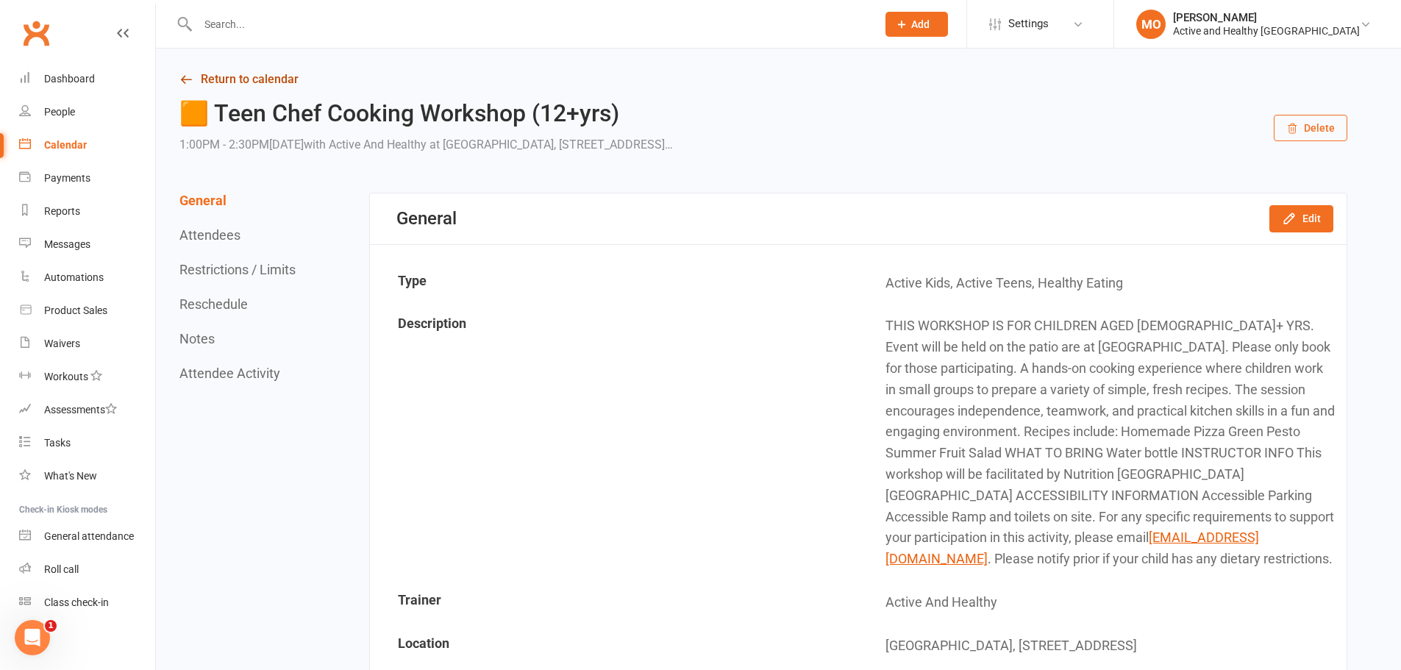
click at [204, 76] on link "Return to calendar" at bounding box center [763, 79] width 1168 height 21
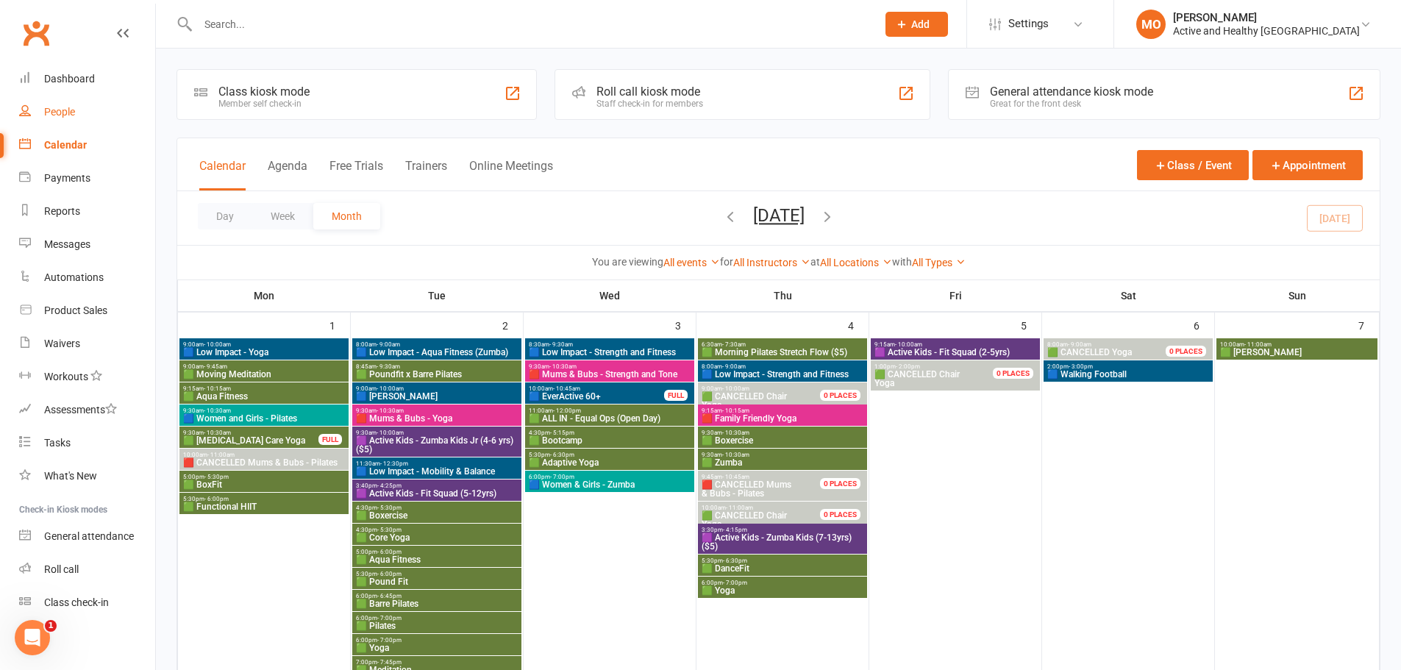
click at [38, 128] on link "People" at bounding box center [87, 112] width 136 height 33
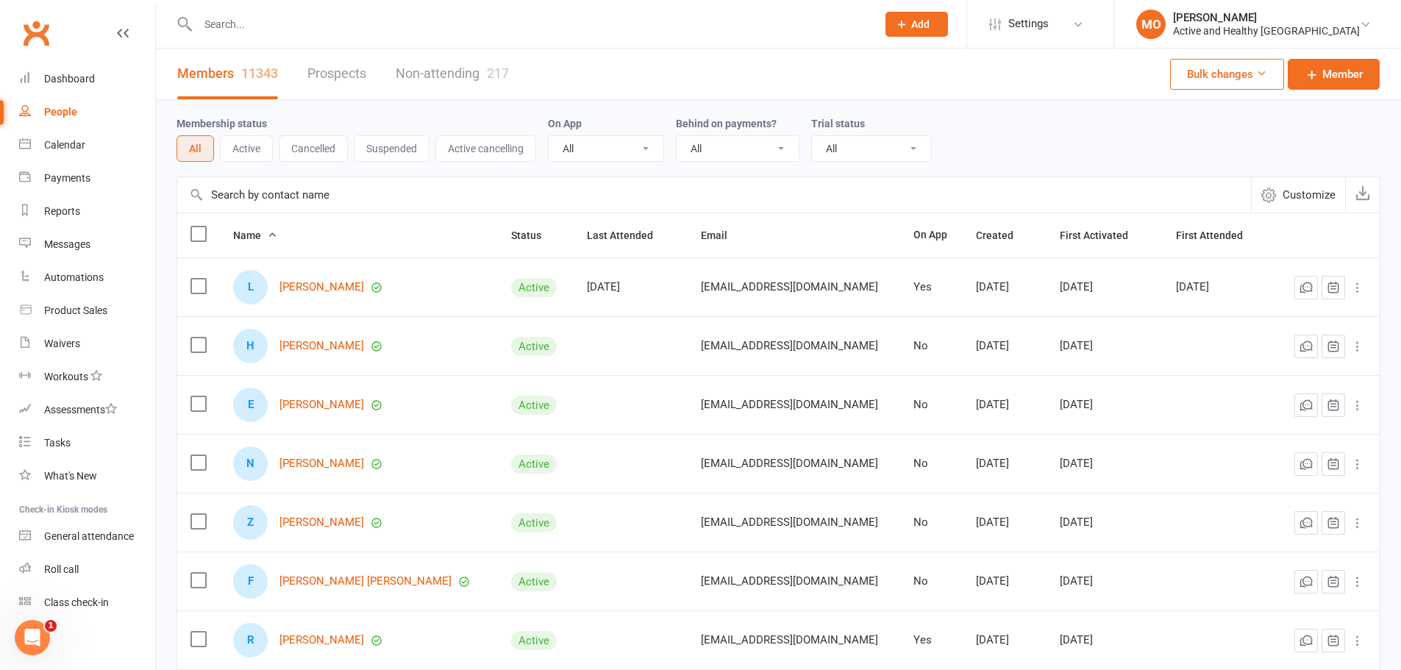
click at [392, 194] on input "text" at bounding box center [714, 194] width 1074 height 35
paste input "[EMAIL_ADDRESS][DOMAIN_NAME]"
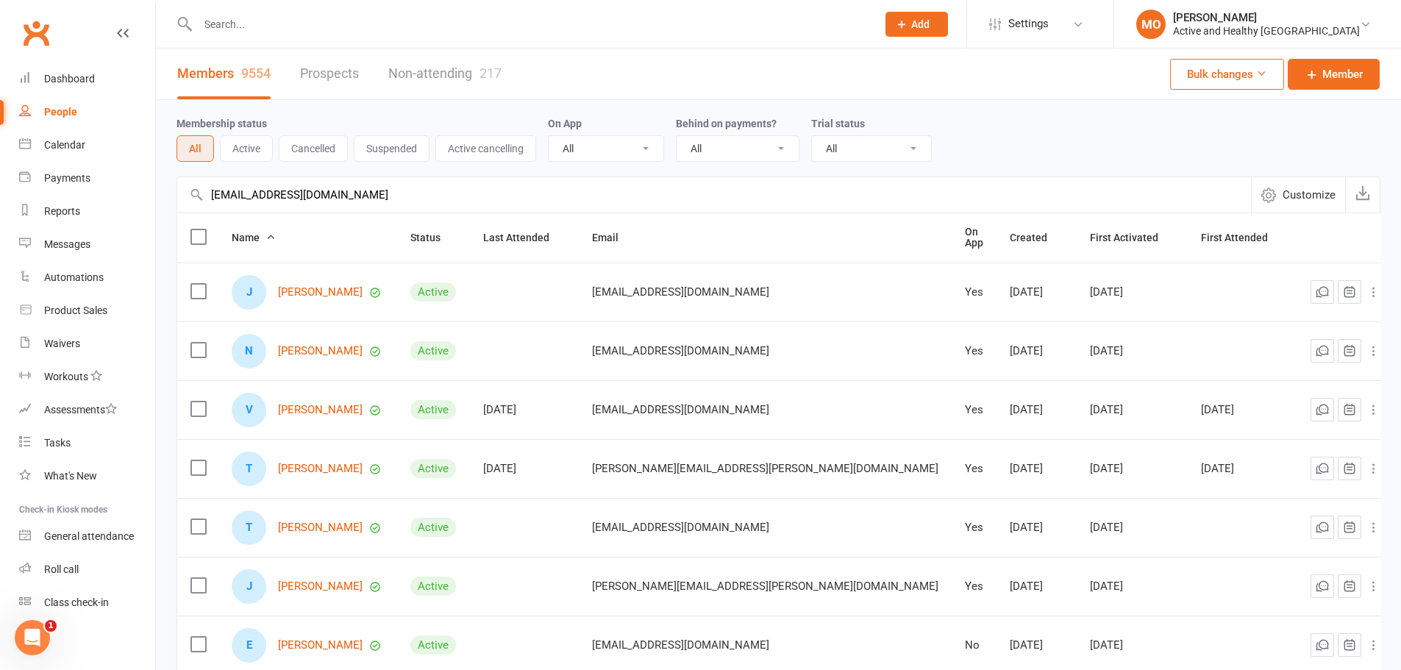
type input "[EMAIL_ADDRESS][DOMAIN_NAME]"
click at [85, 68] on link "Dashboard" at bounding box center [87, 79] width 136 height 33
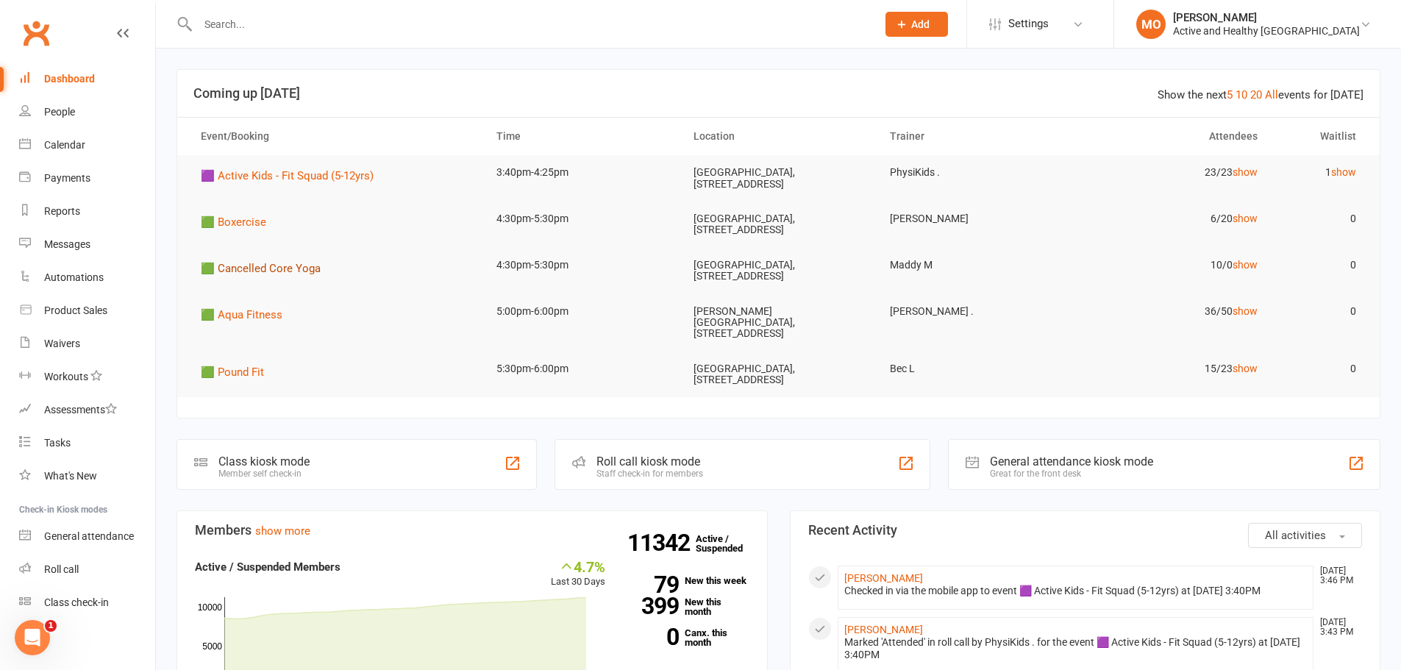
click at [269, 271] on span "🟩 Cancelled Core Yoga" at bounding box center [261, 268] width 120 height 13
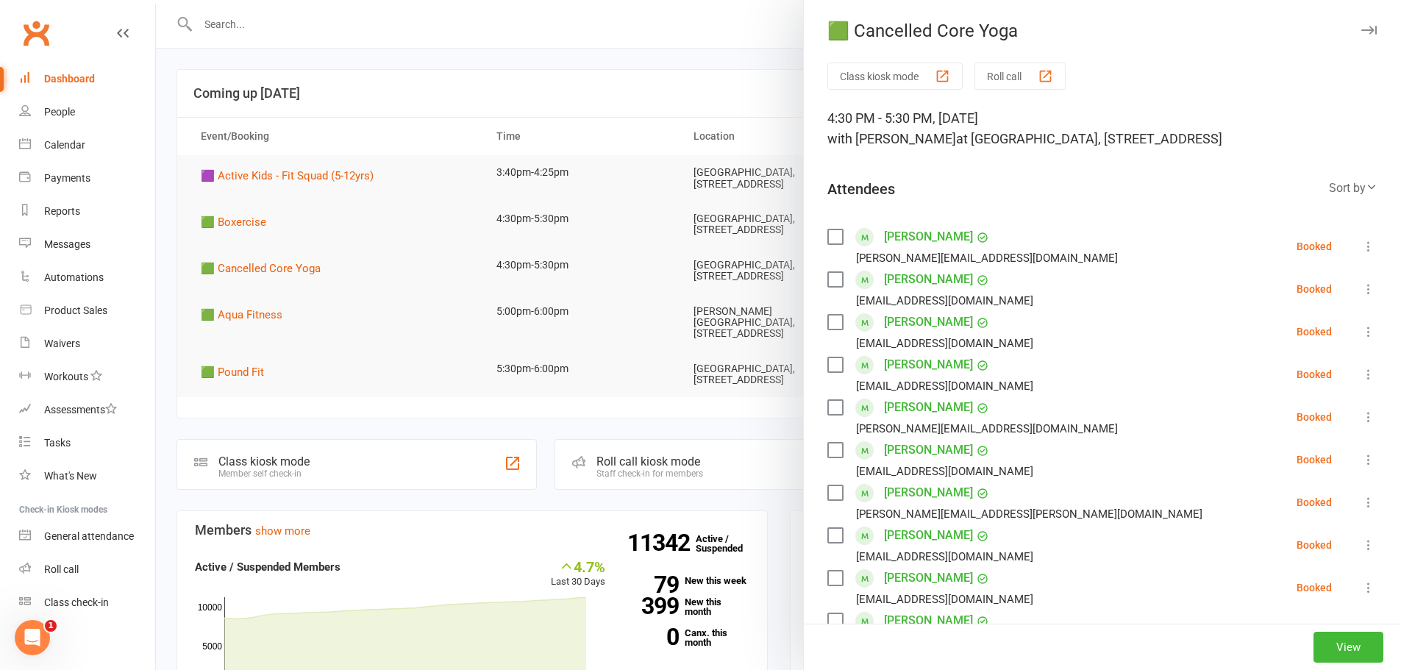
click at [85, 77] on div "Dashboard" at bounding box center [69, 79] width 51 height 12
click at [82, 140] on div "Calendar" at bounding box center [64, 145] width 41 height 12
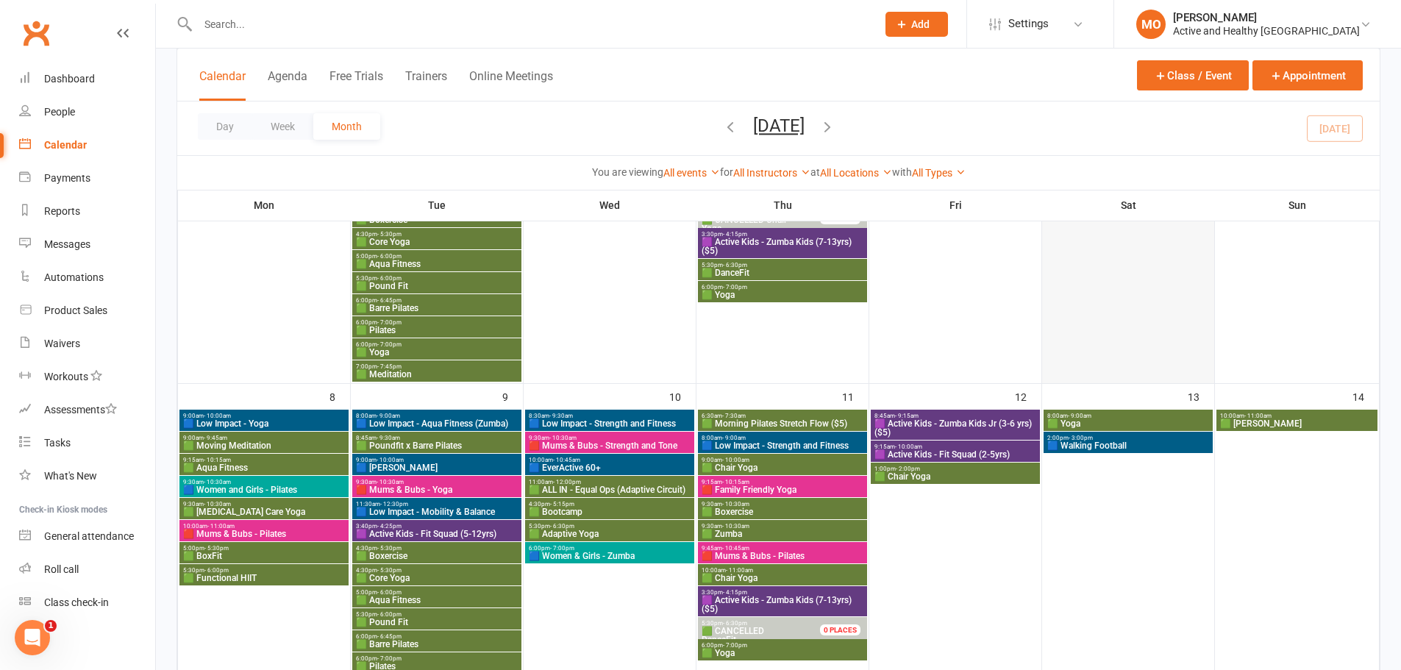
scroll to position [294, 0]
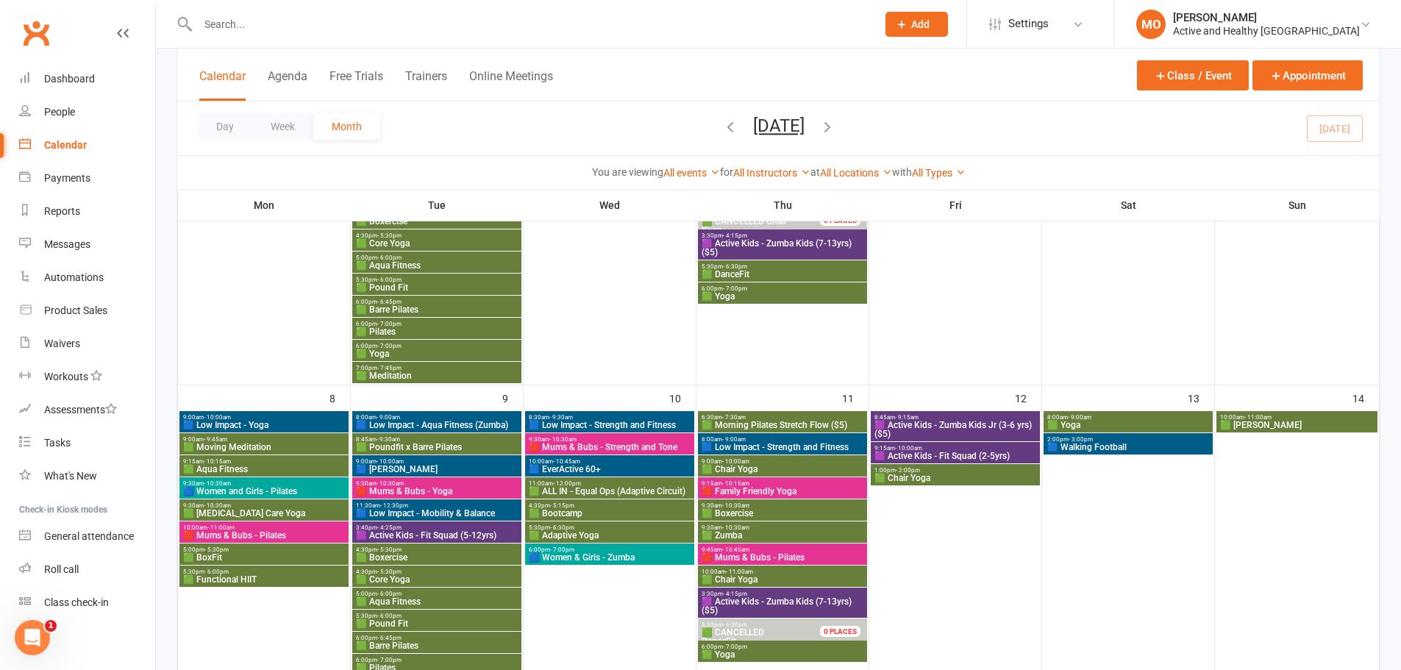
click at [1088, 445] on span "🟦 Walking Football" at bounding box center [1127, 447] width 163 height 9
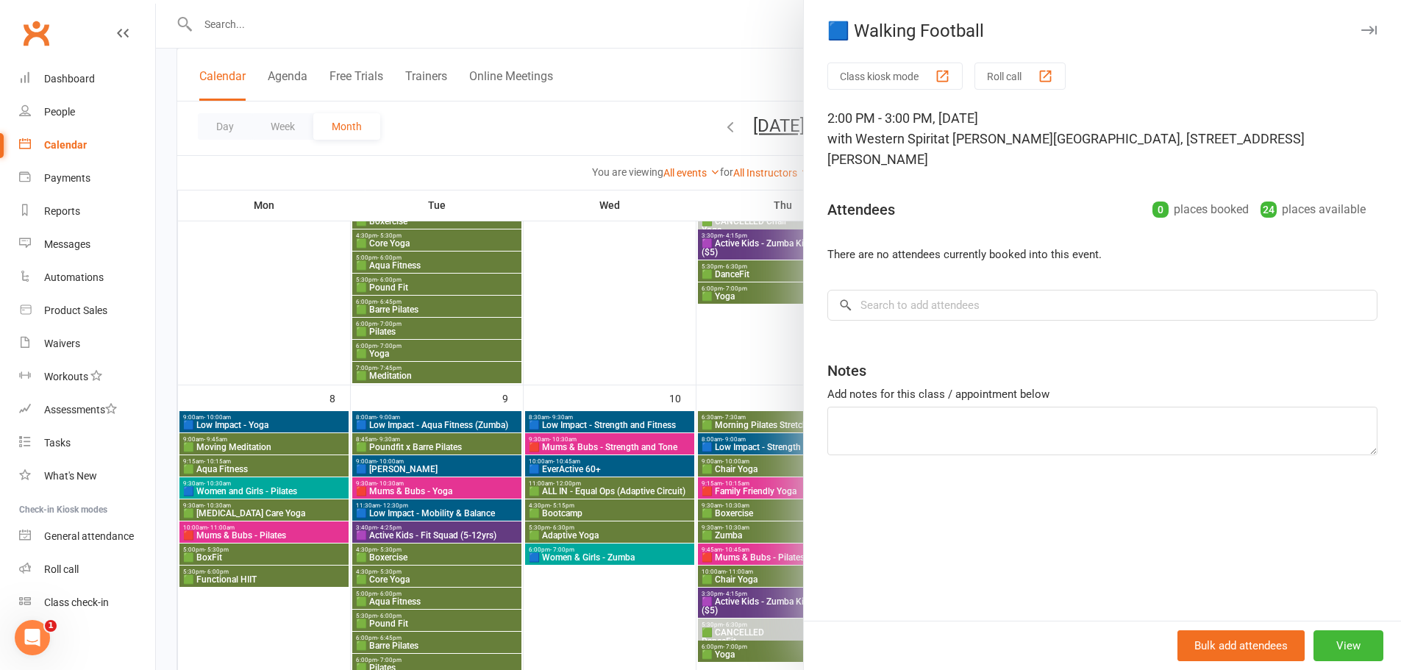
click at [628, 300] on div at bounding box center [778, 335] width 1245 height 670
